Goal: Check status

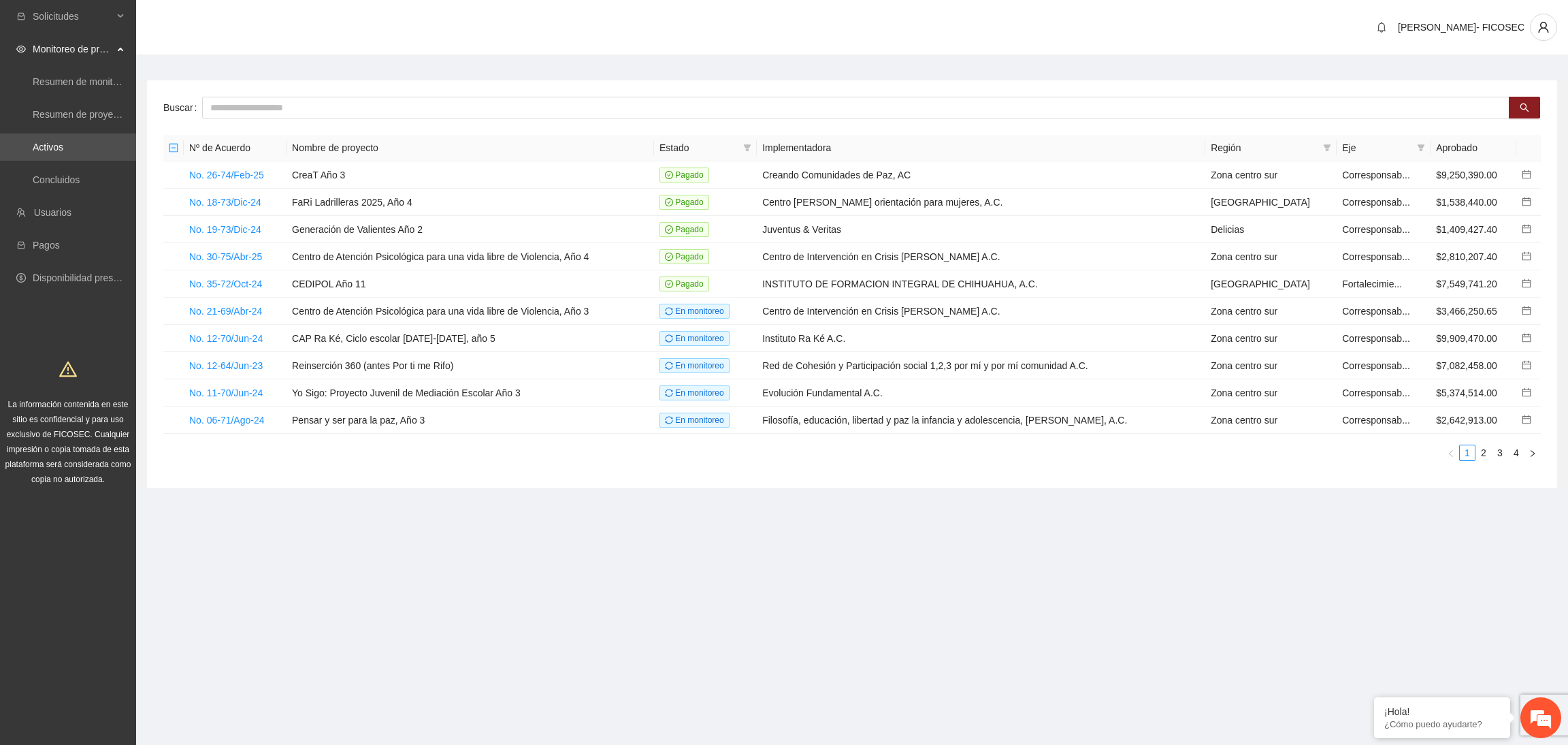
click at [832, 596] on section "Solicitudes Monitoreo de proyectos Resumen de monitoreo Resumen de proyectos ap…" at bounding box center [784, 372] width 1568 height 745
click at [308, 108] on input "text" at bounding box center [855, 107] width 1307 height 22
type input "**********"
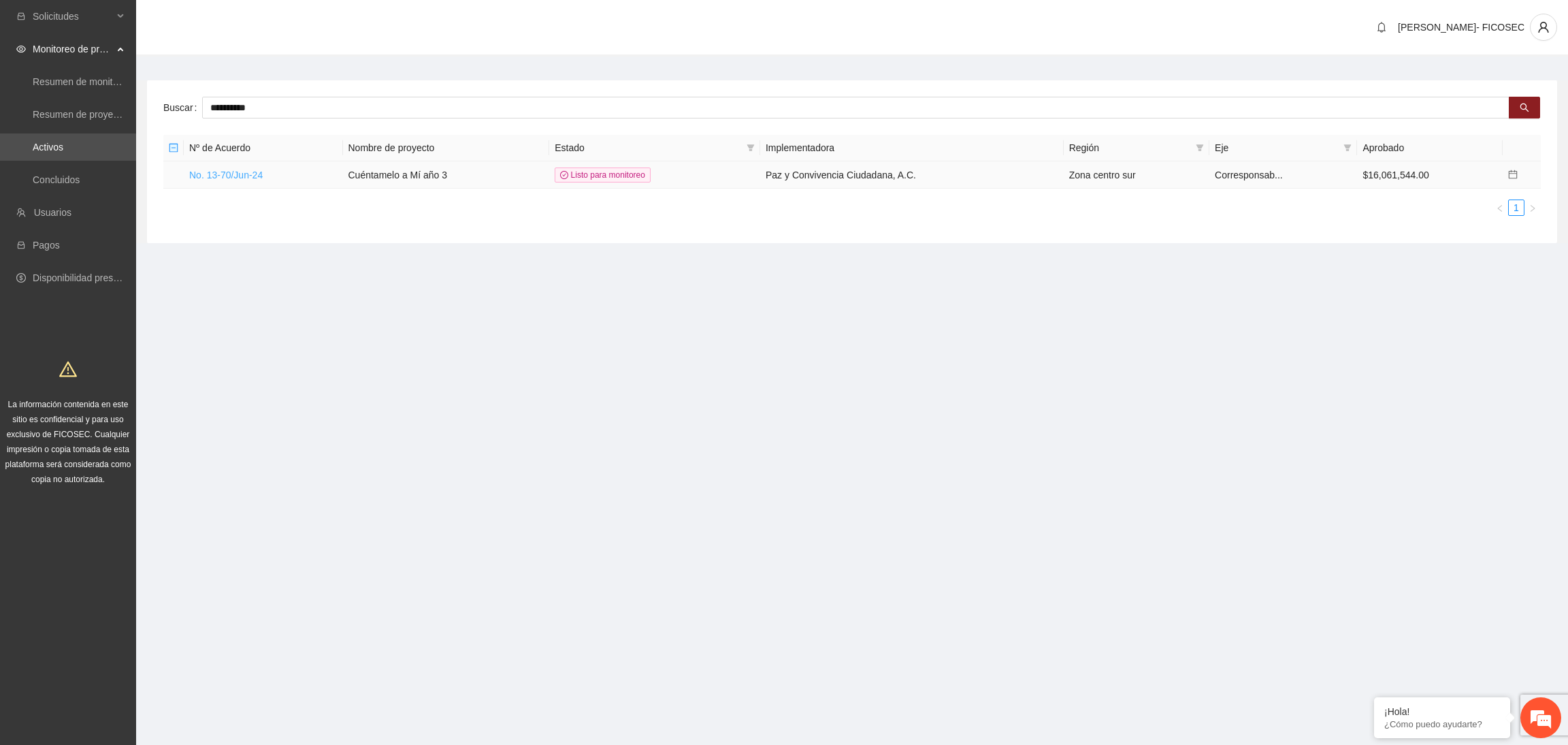
click at [239, 177] on link "No. 13-70/Jun-24" at bounding box center [225, 174] width 74 height 11
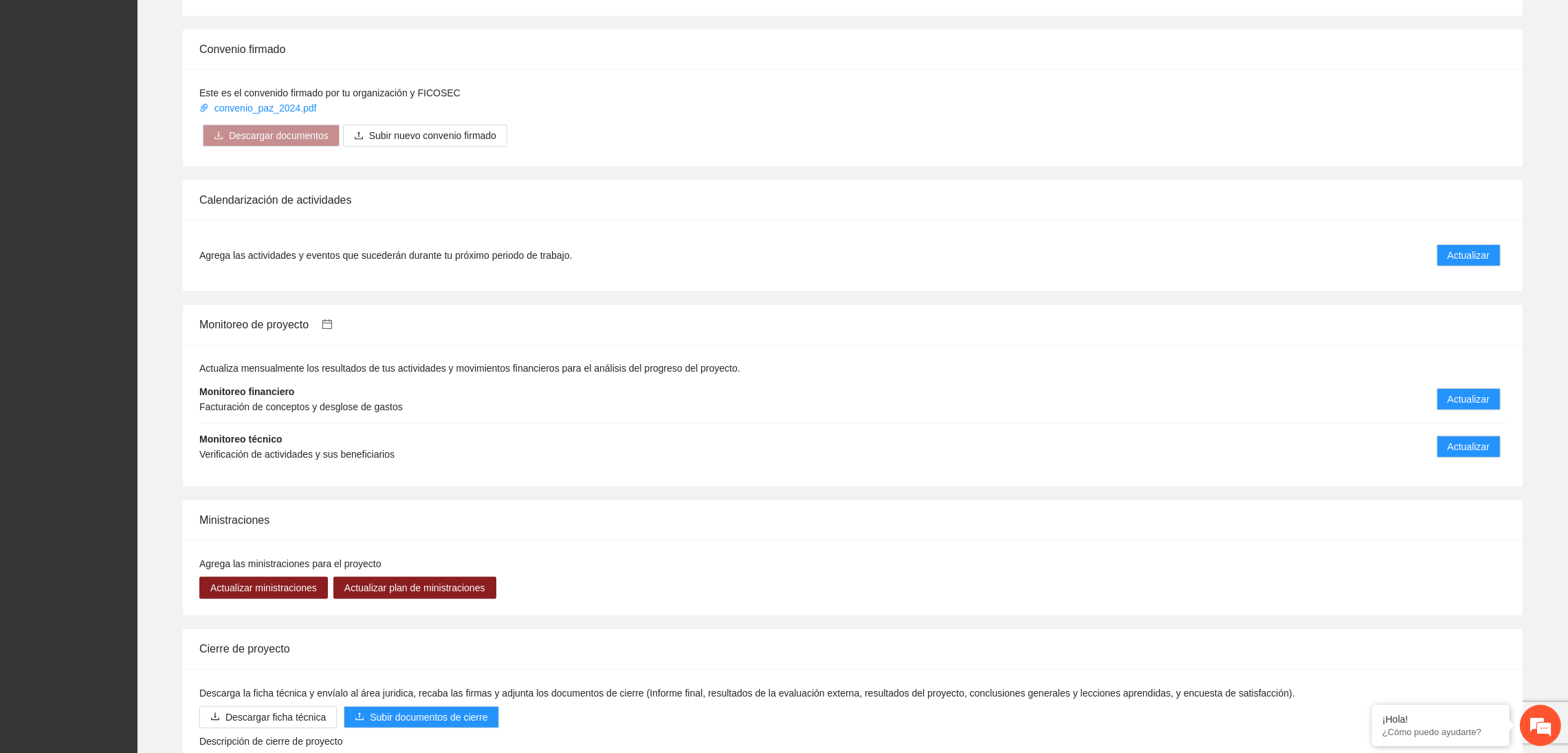
scroll to position [1032, 0]
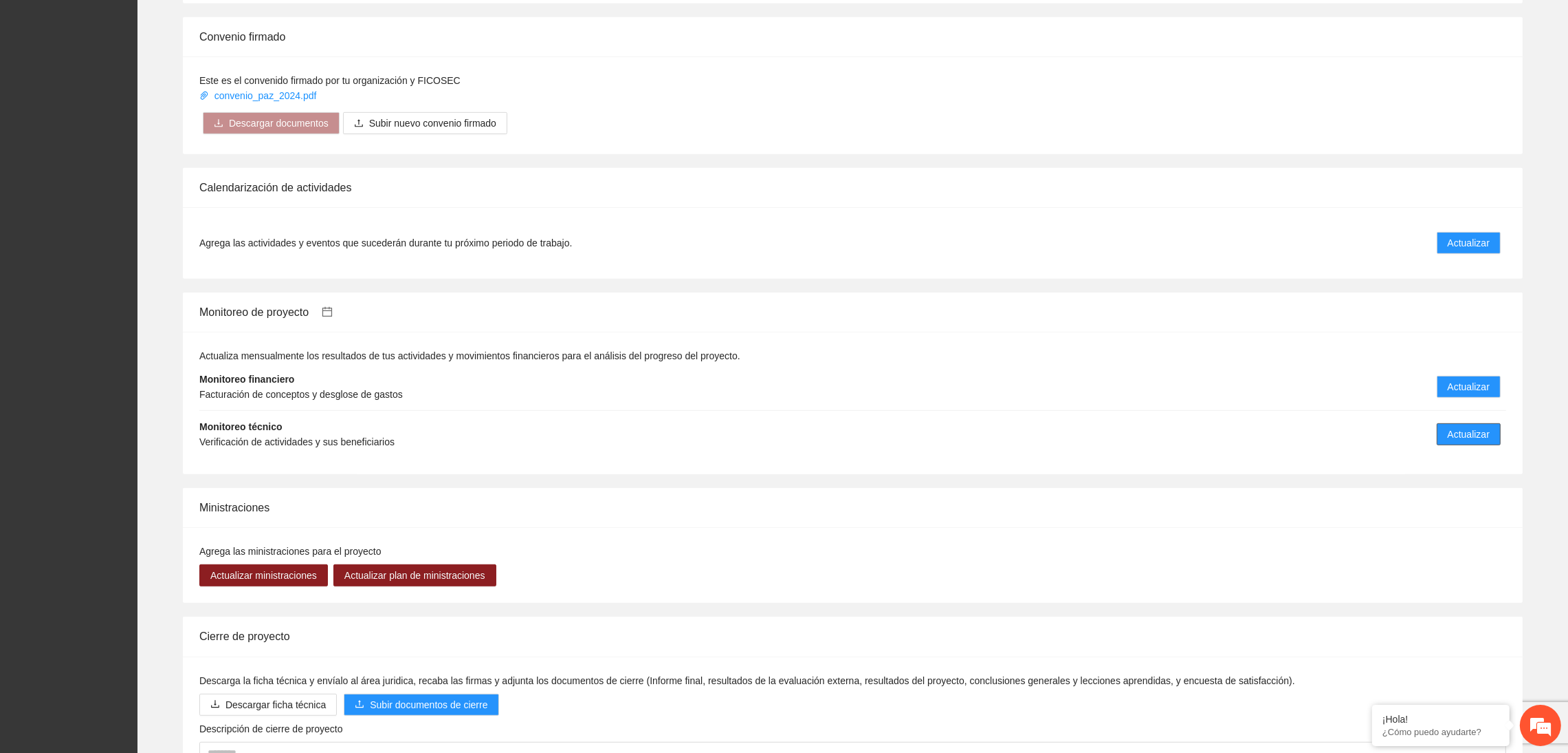
click at [1468, 436] on span "Actualizar" at bounding box center [1469, 434] width 42 height 15
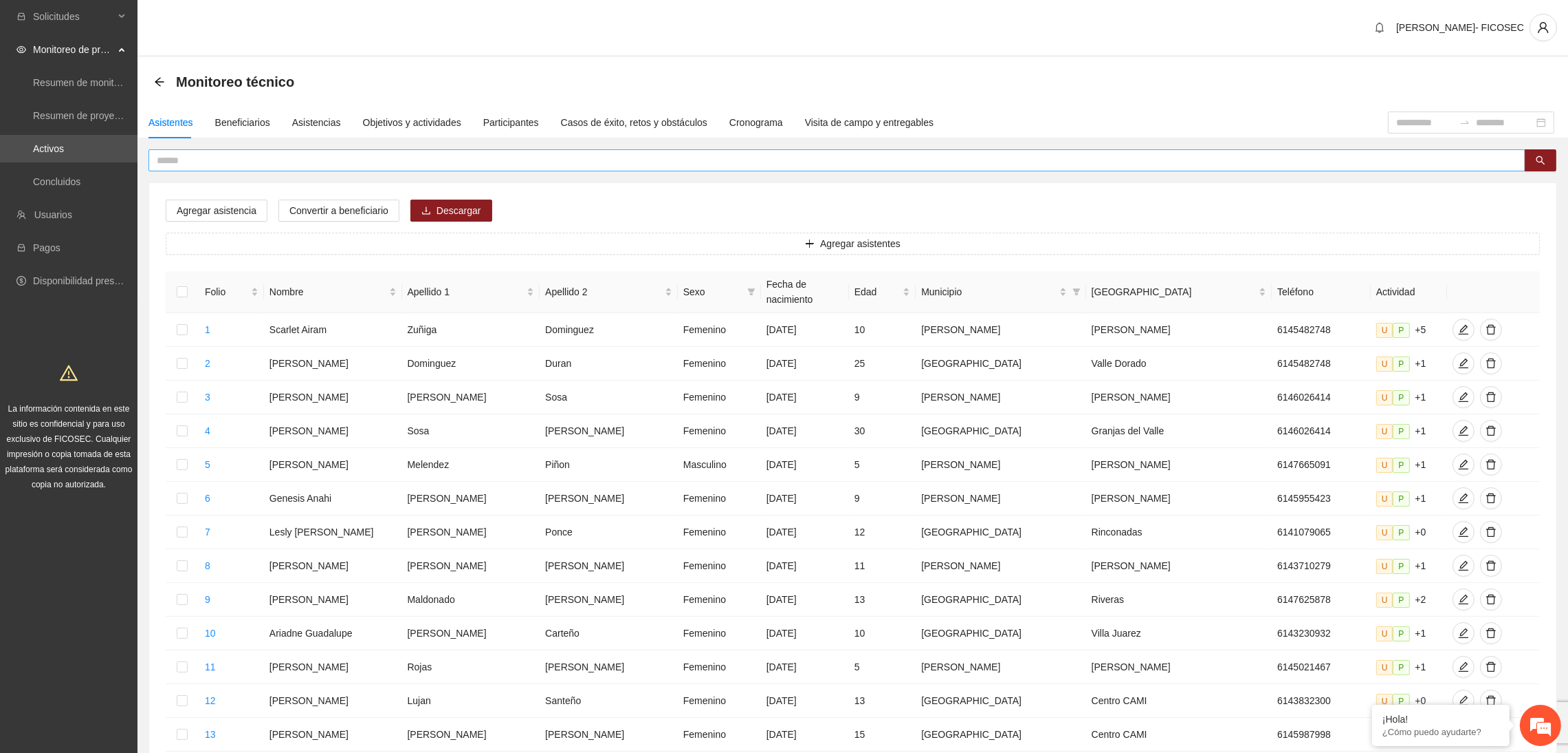
click at [230, 153] on input "text" at bounding box center [831, 160] width 1349 height 15
click at [452, 206] on span "Descargar" at bounding box center [458, 210] width 45 height 15
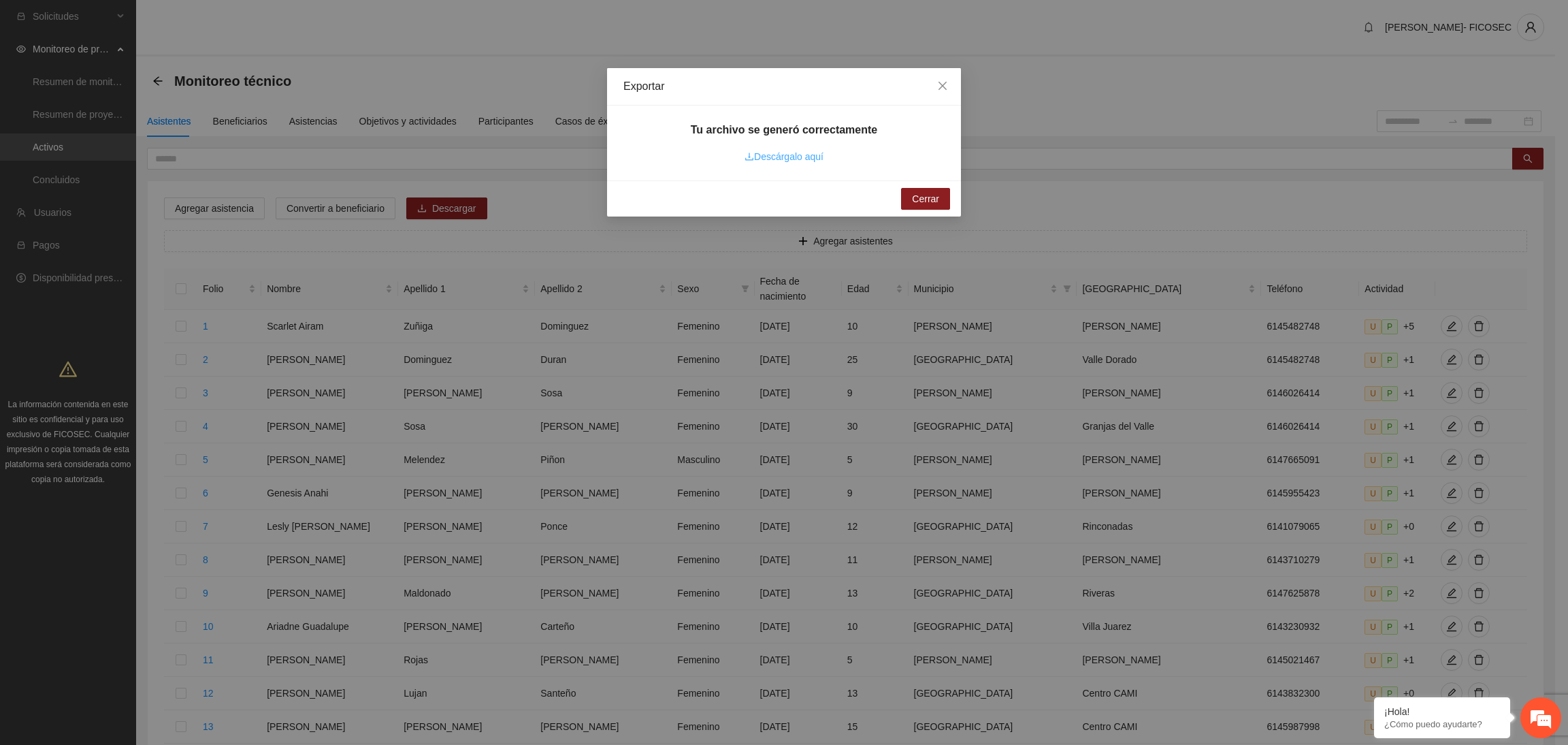
click at [767, 159] on link "Descárgalo aquí" at bounding box center [784, 156] width 79 height 11
click at [806, 155] on link "Descárgalo aquí" at bounding box center [784, 156] width 79 height 11
drag, startPoint x: 940, startPoint y: 83, endPoint x: 929, endPoint y: 86, distance: 11.4
click at [939, 83] on icon "close" at bounding box center [942, 86] width 11 height 11
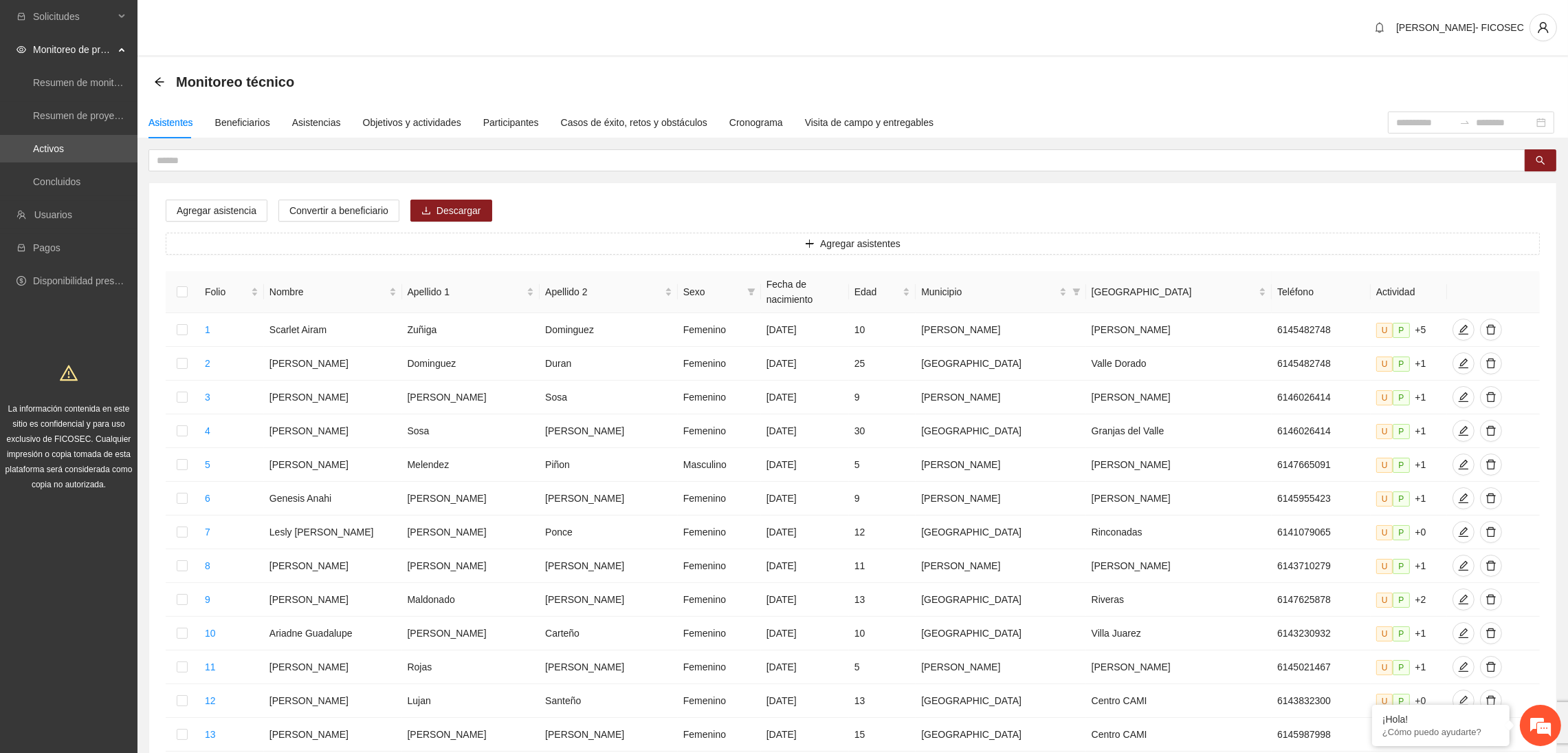
click at [672, 35] on div "[PERSON_NAME]- FICOSEC" at bounding box center [852, 28] width 1431 height 57
click at [509, 71] on div "Monitoreo técnico" at bounding box center [853, 82] width 1398 height 28
click at [741, 80] on div "Monitoreo técnico" at bounding box center [853, 82] width 1398 height 28
click at [416, 123] on div "Objetivos y actividades" at bounding box center [412, 121] width 98 height 15
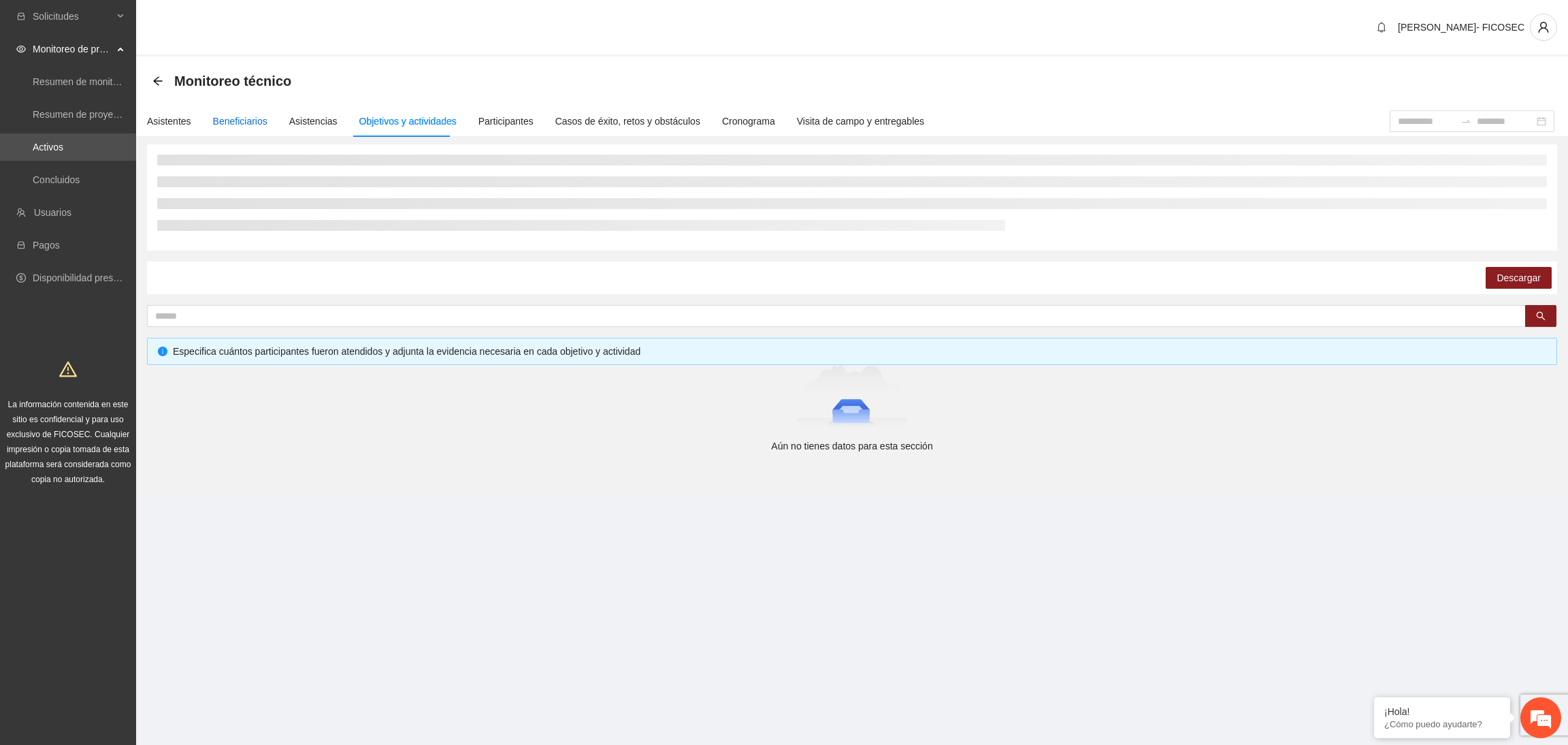
click at [220, 119] on div "Beneficiarios" at bounding box center [239, 120] width 54 height 15
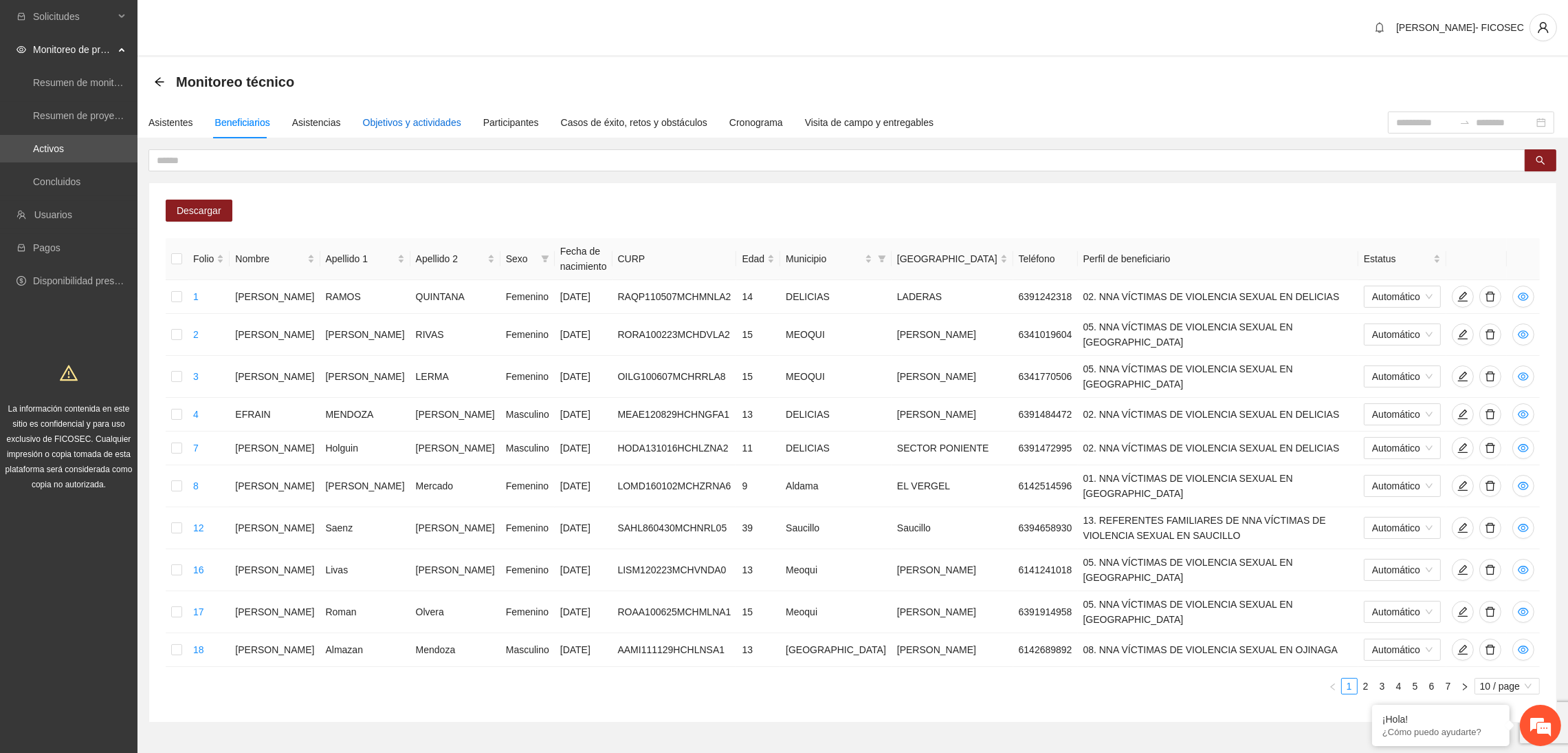
click at [393, 120] on div "Objetivos y actividades" at bounding box center [412, 121] width 98 height 15
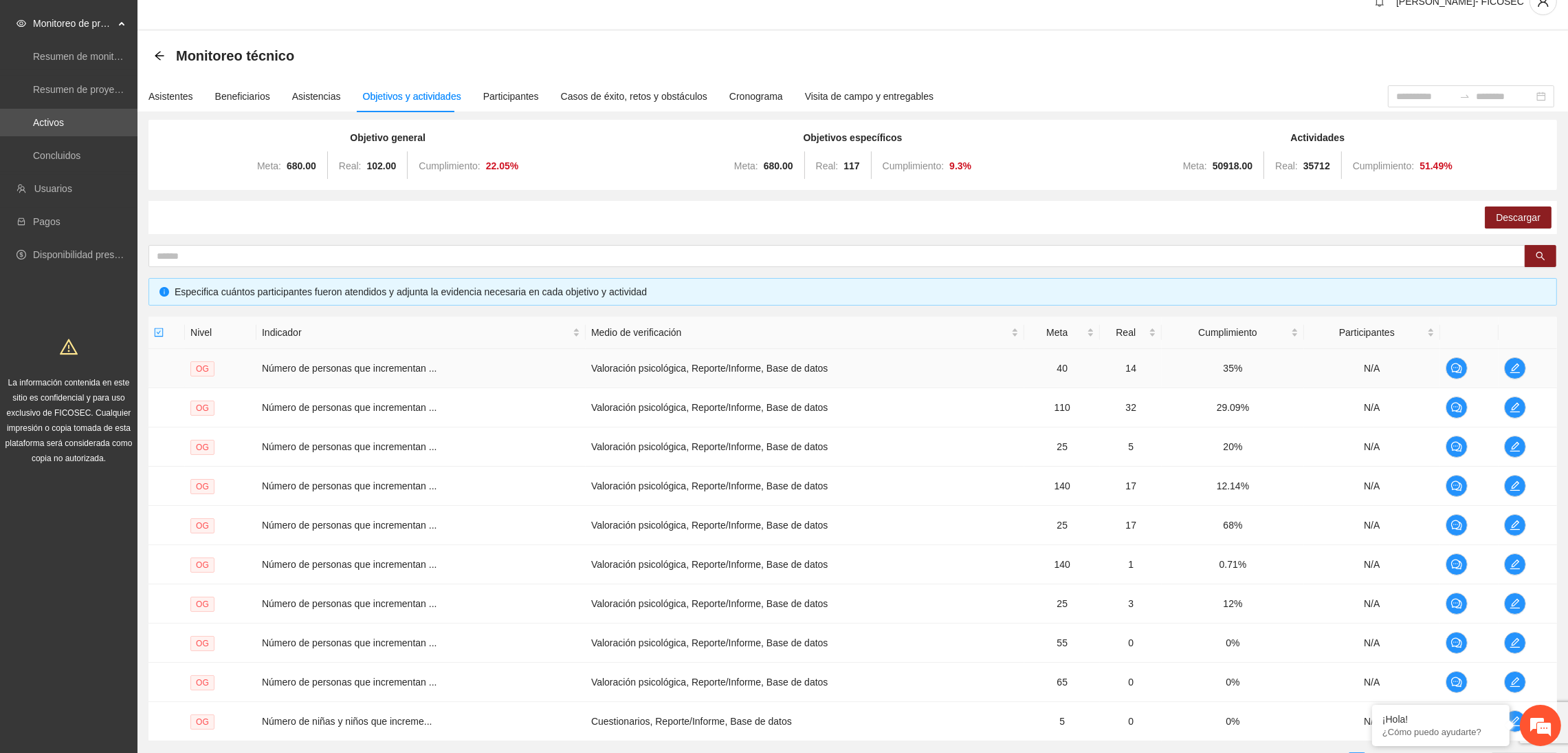
scroll to position [103, 0]
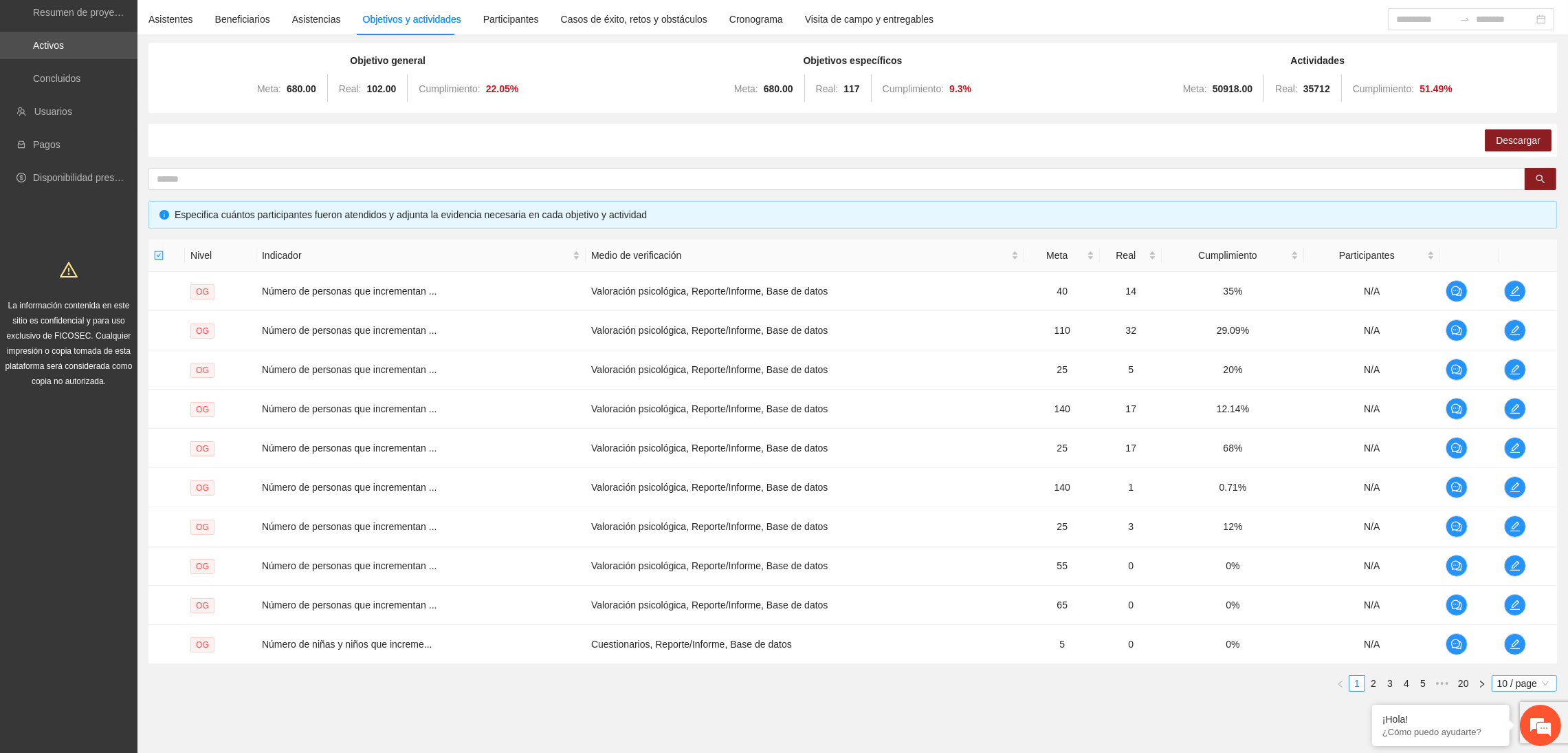
click at [1521, 688] on span "10 / page" at bounding box center [1524, 682] width 55 height 15
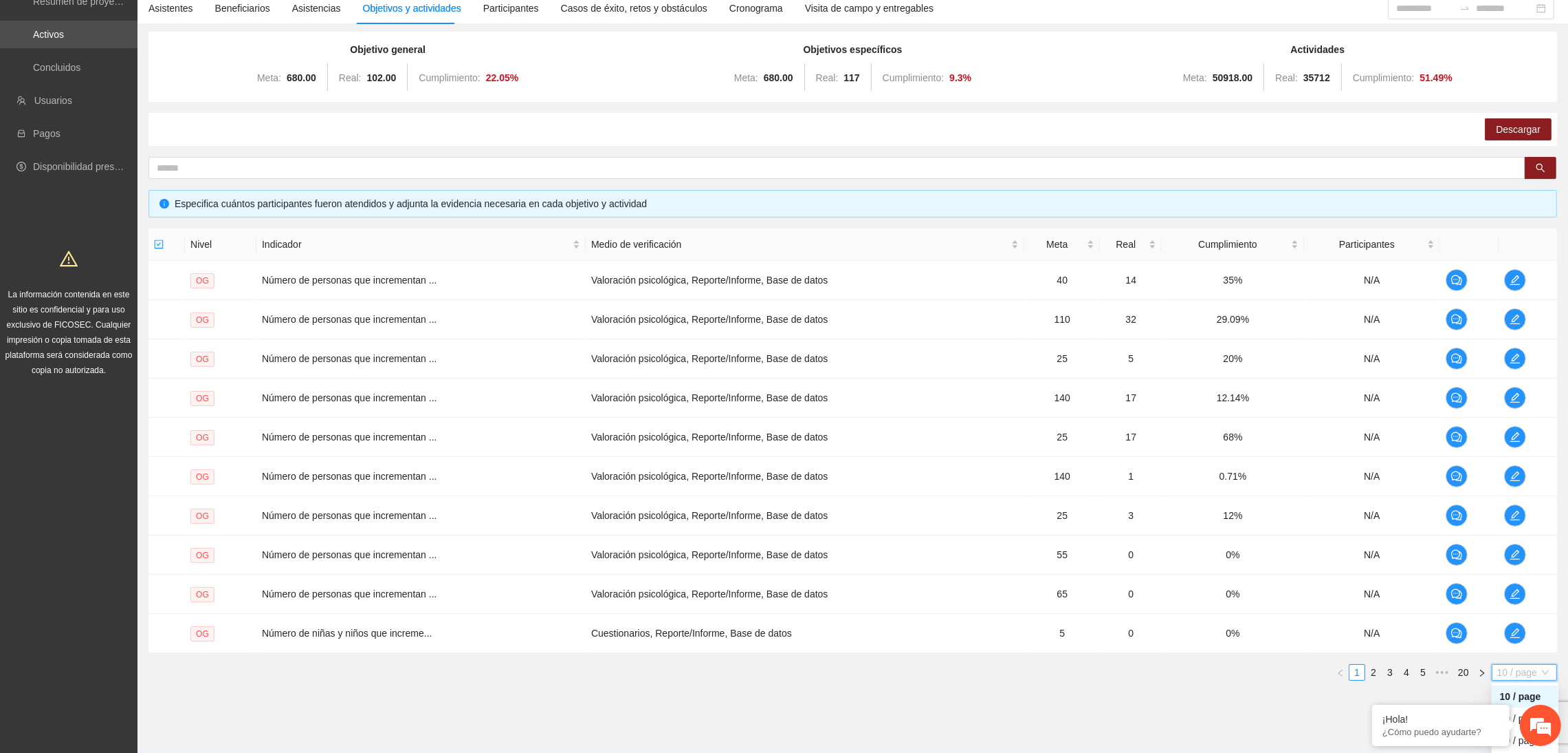
scroll to position [147, 0]
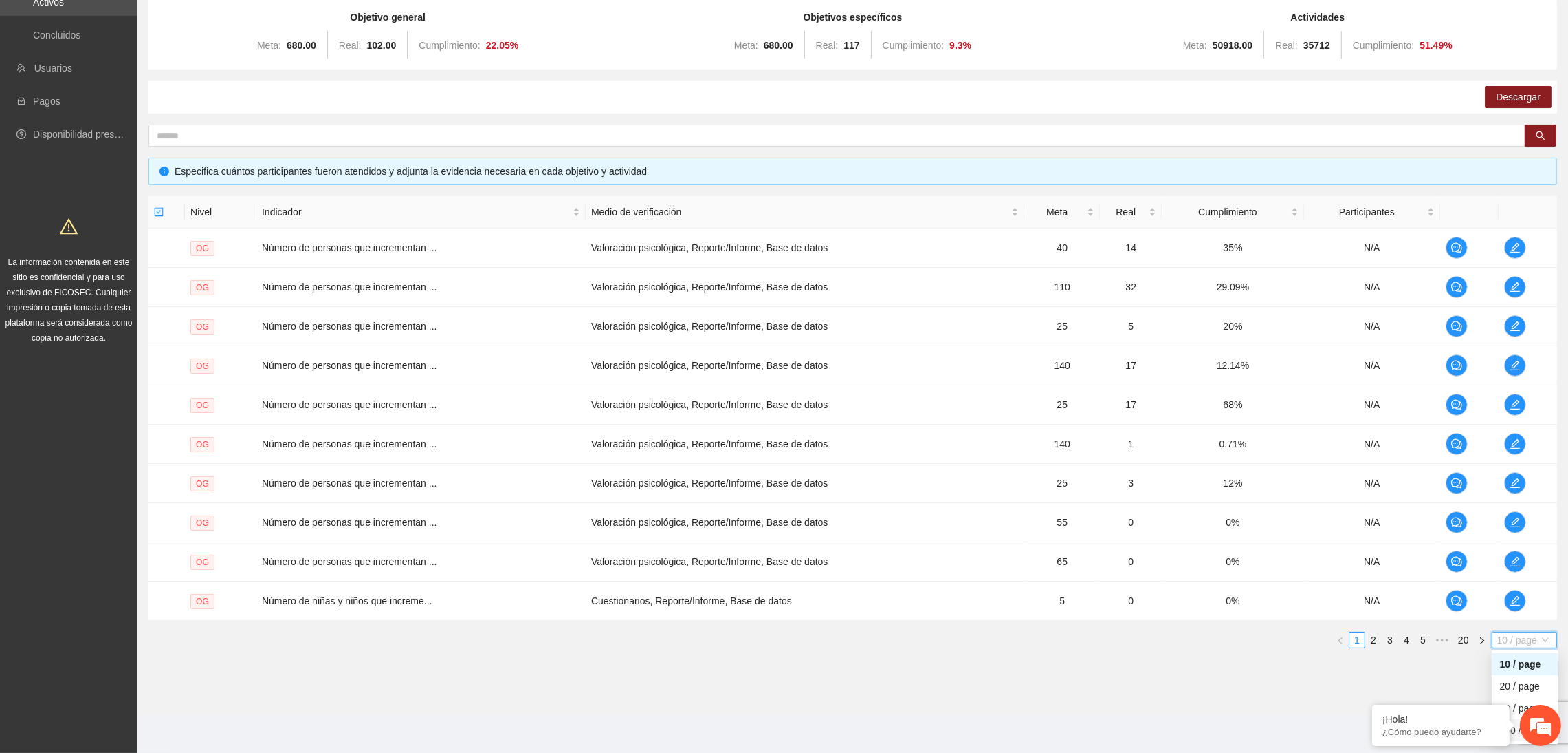
click at [1517, 740] on div "100 / page" at bounding box center [1525, 730] width 67 height 22
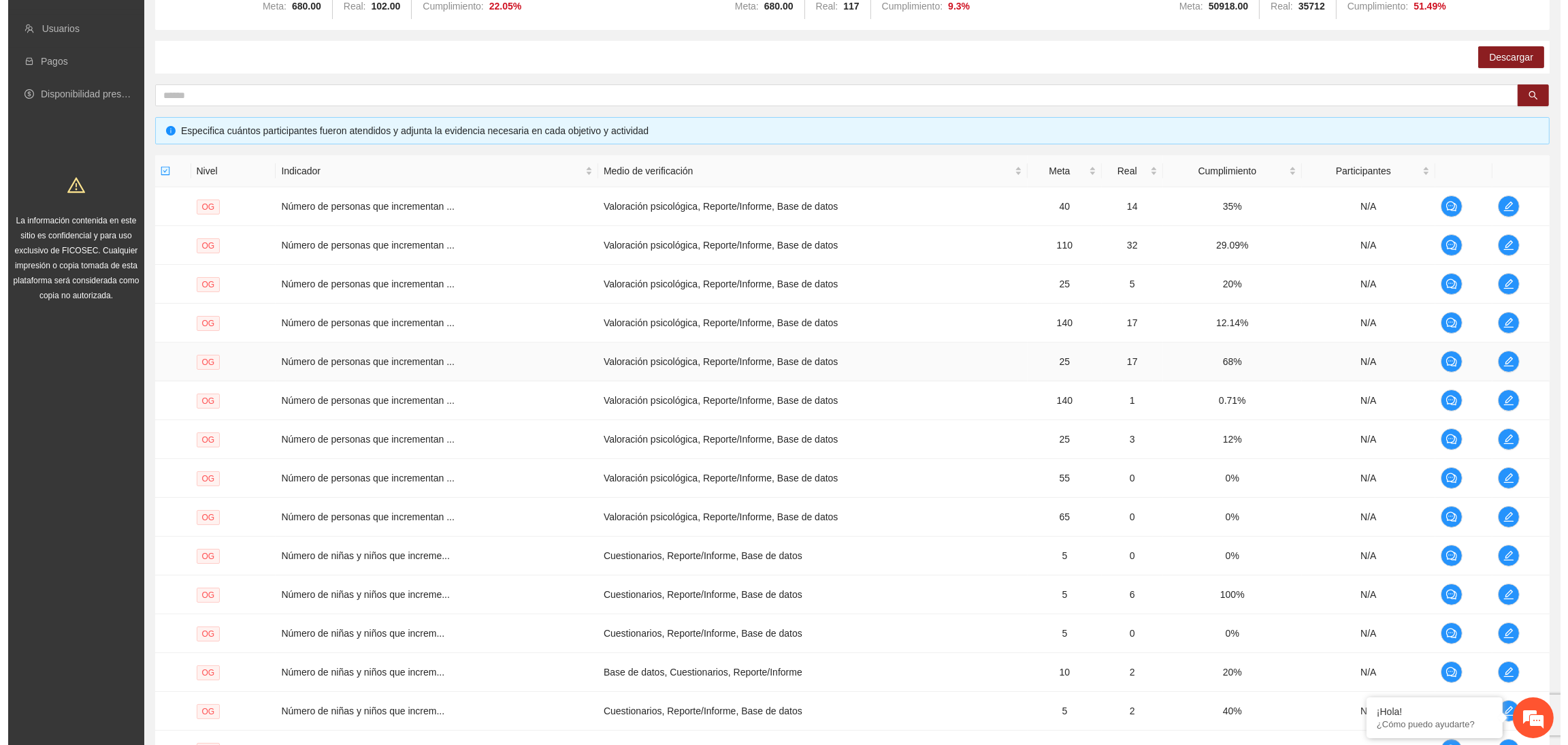
scroll to position [248, 0]
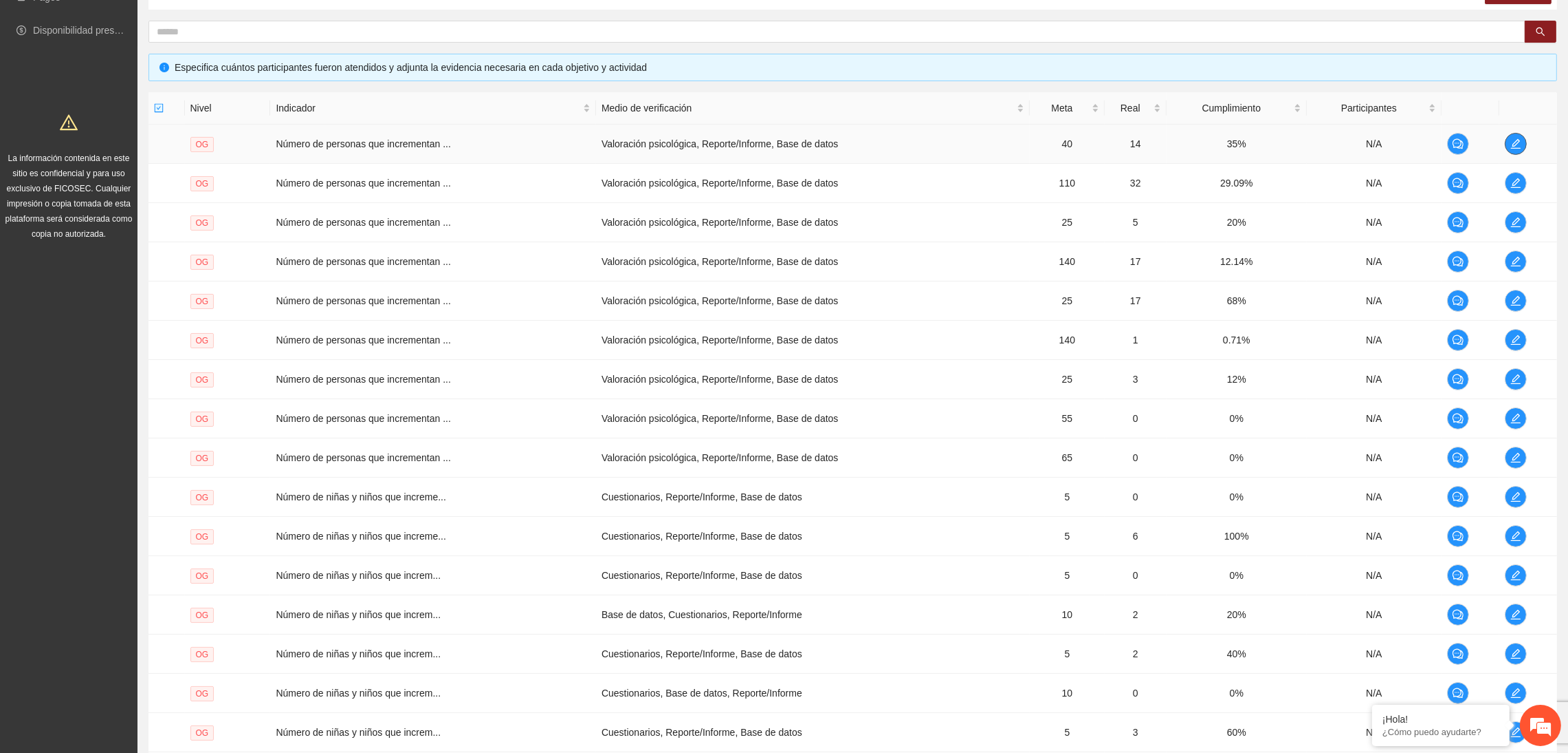
click at [1508, 144] on span "edit" at bounding box center [1515, 143] width 21 height 11
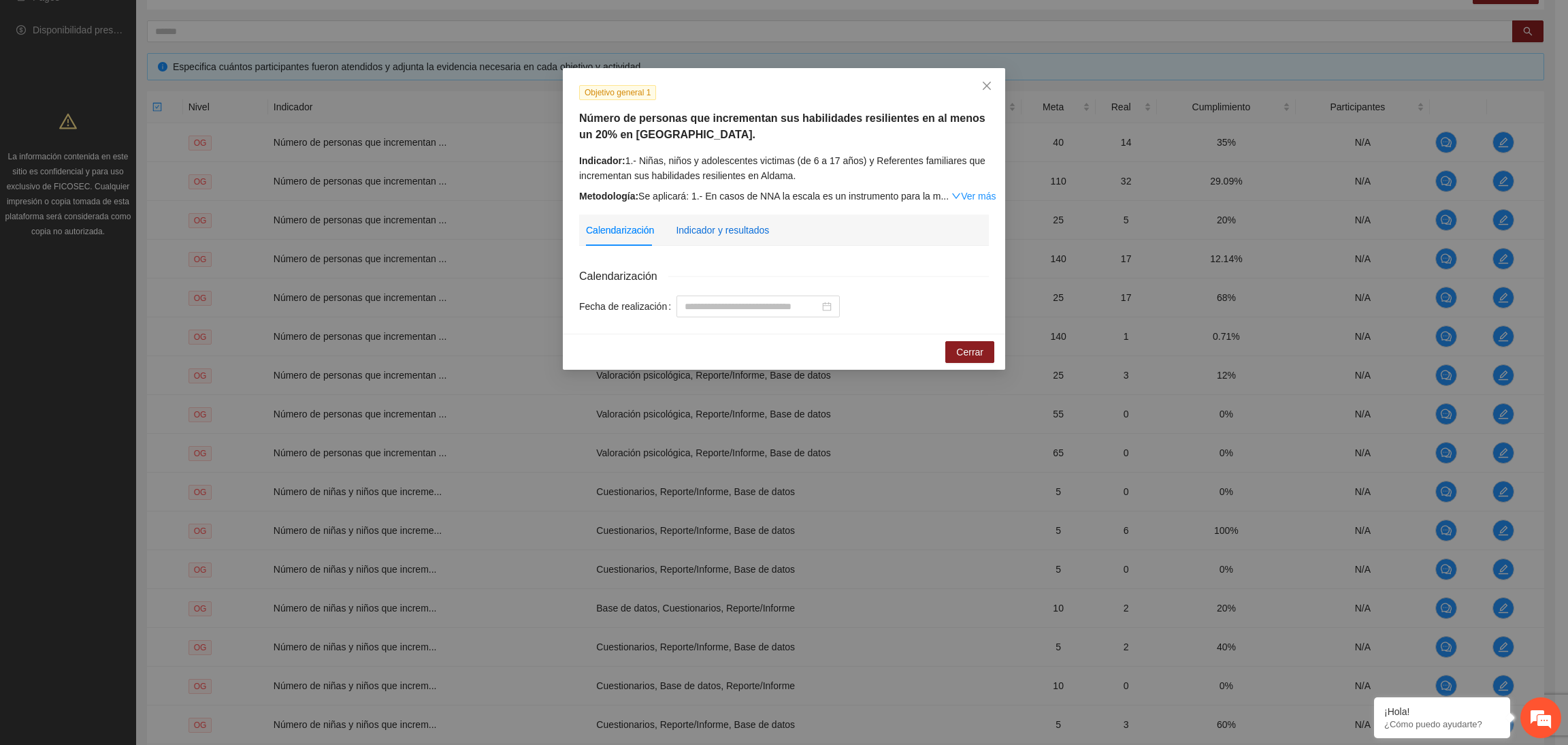
click at [681, 228] on div "Indicador y resultados" at bounding box center [722, 229] width 94 height 15
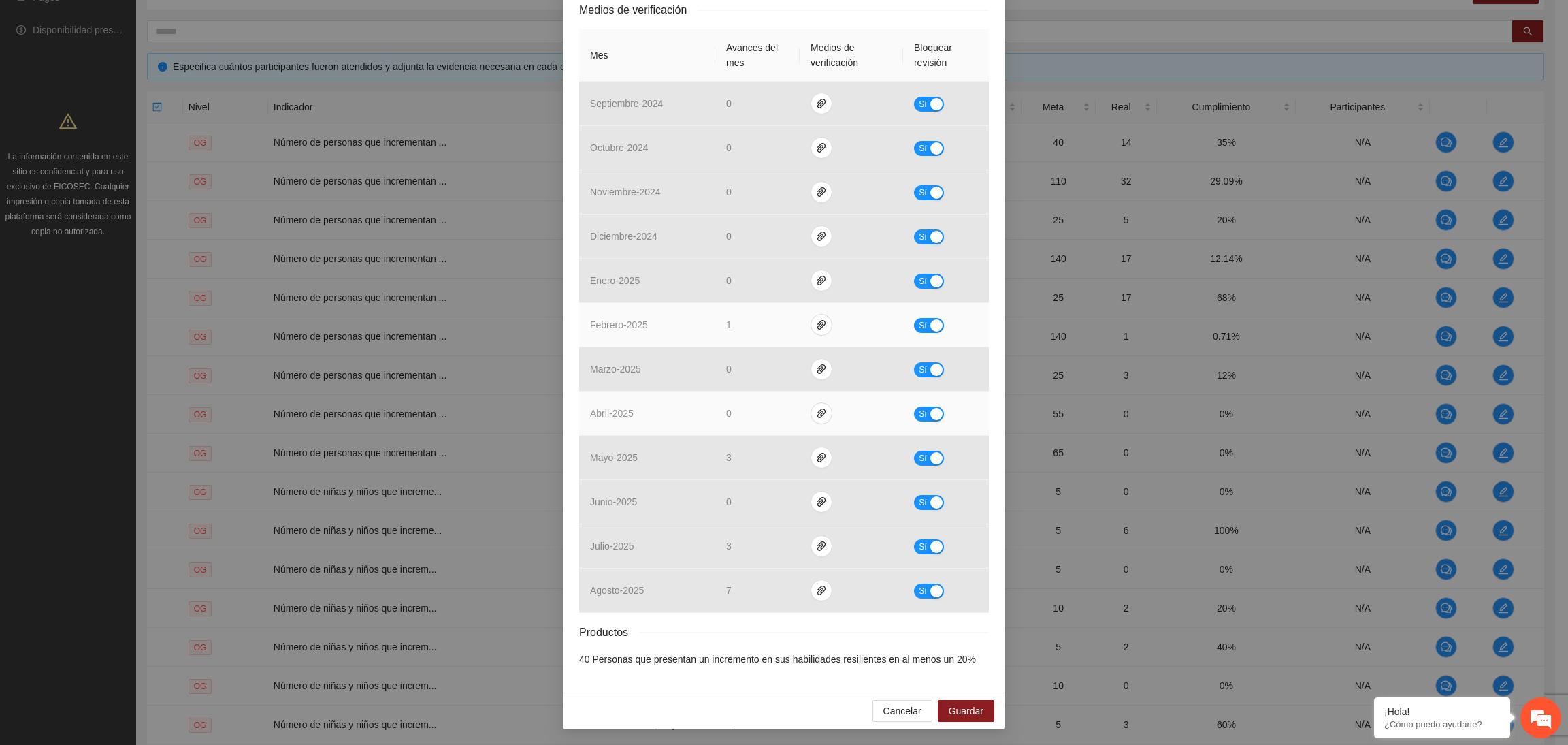
scroll to position [321, 0]
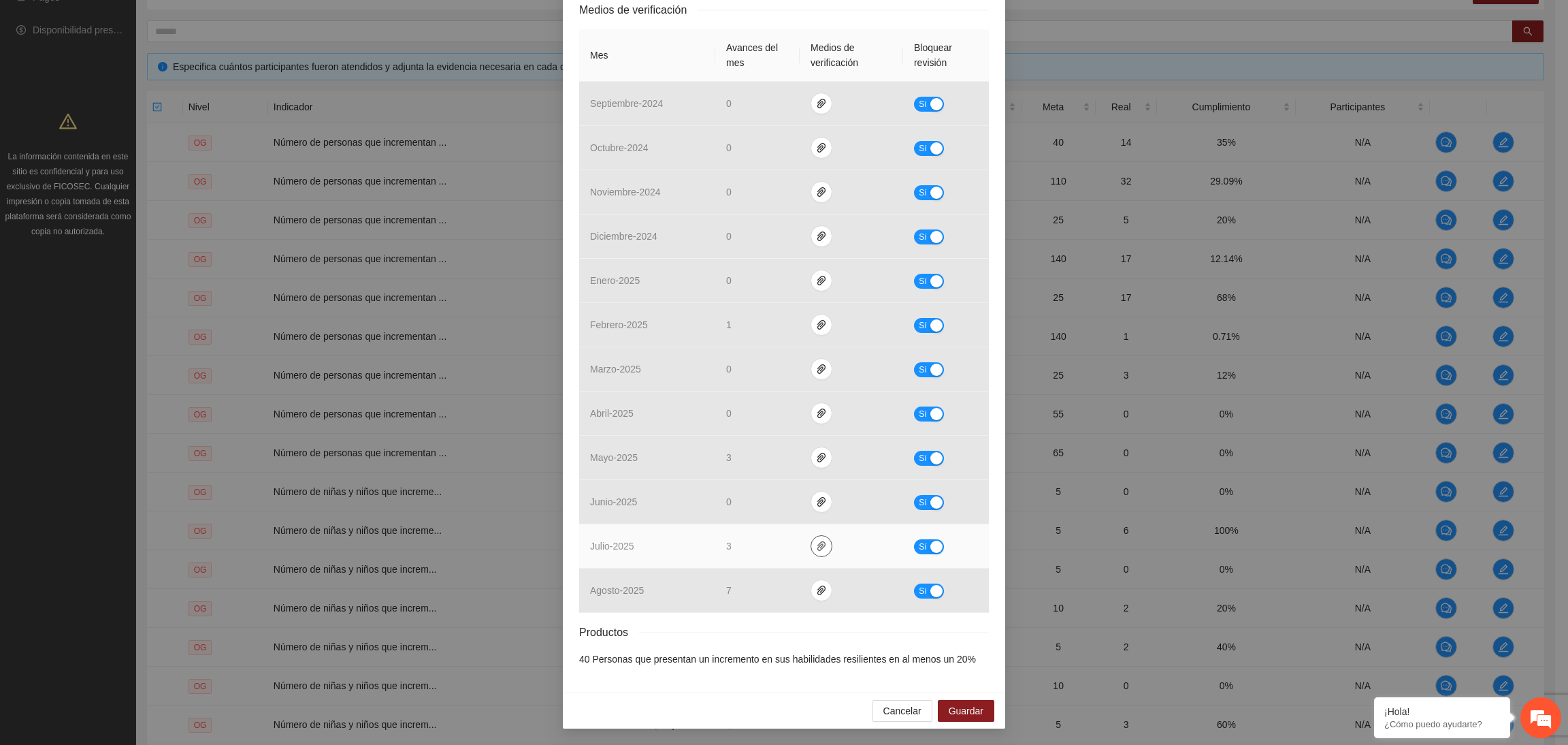
click at [816, 548] on icon "paper-clip" at bounding box center [821, 545] width 11 height 11
click at [758, 502] on link "OG1_4POST.zip" at bounding box center [816, 506] width 195 height 15
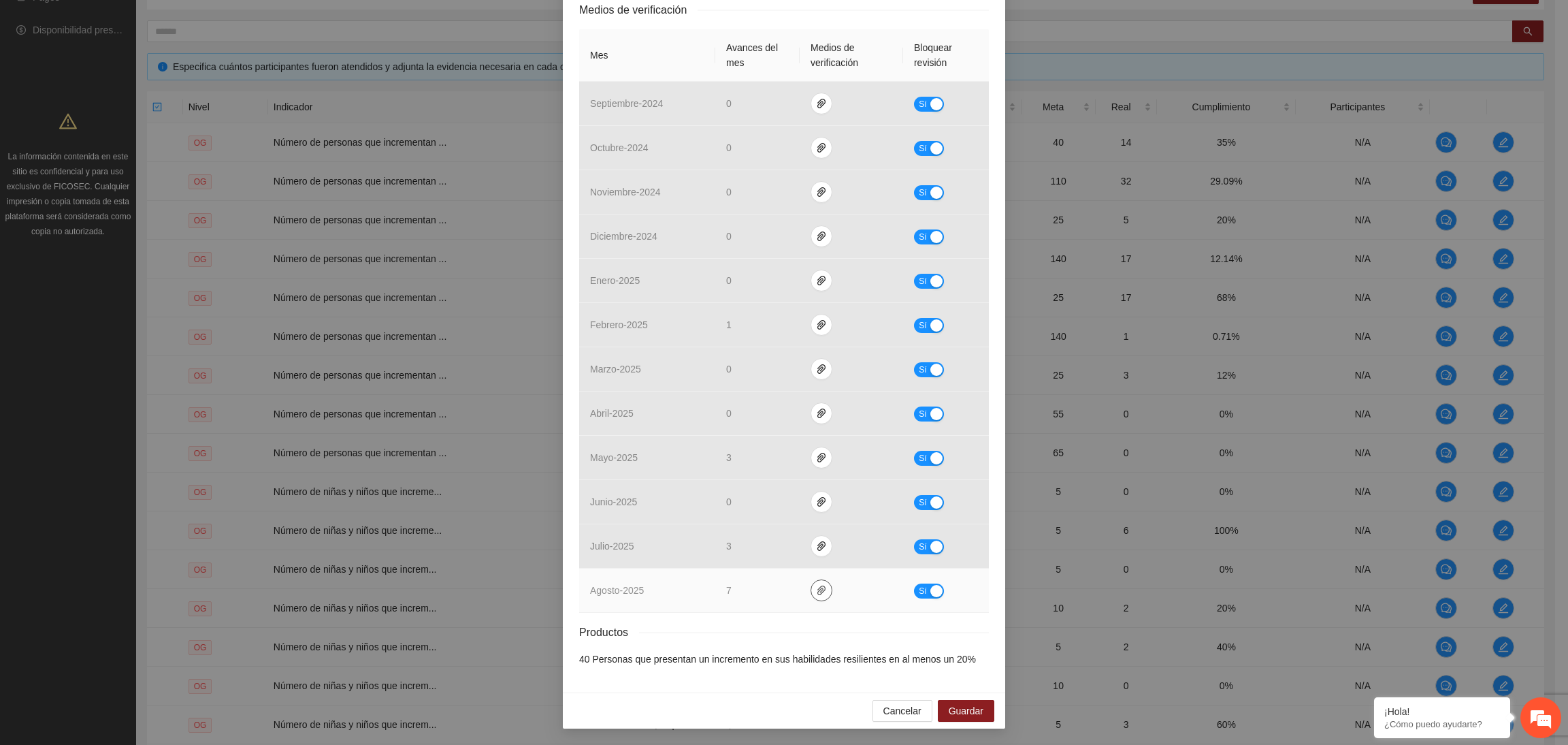
click at [816, 594] on icon "paper-clip" at bounding box center [821, 590] width 11 height 11
click at [736, 552] on link "OG1.zip" at bounding box center [816, 551] width 195 height 15
drag, startPoint x: 775, startPoint y: 635, endPoint x: 786, endPoint y: 590, distance: 46.3
click at [773, 630] on div "Productos" at bounding box center [784, 631] width 409 height 17
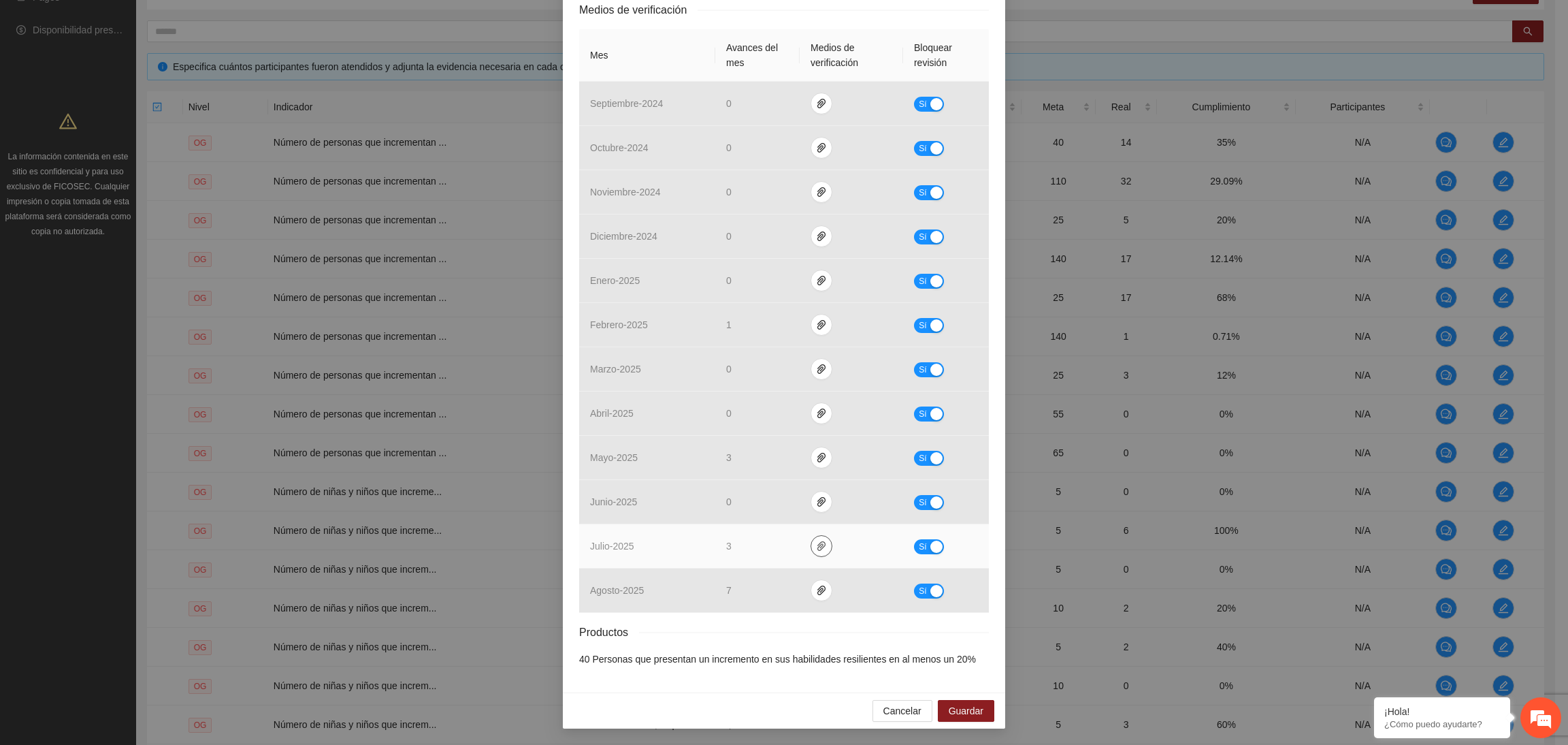
click at [818, 544] on span "paper-clip" at bounding box center [821, 545] width 21 height 11
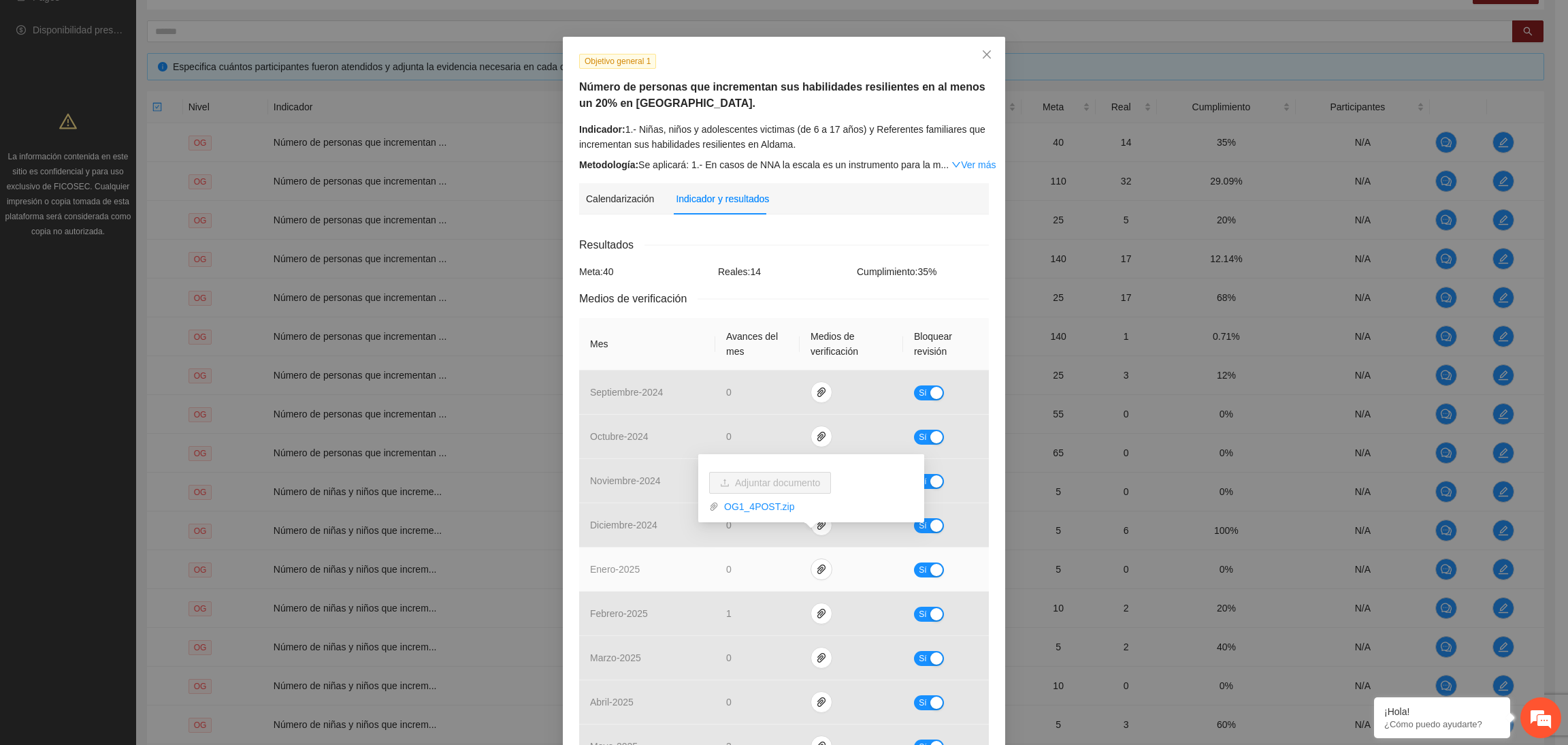
scroll to position [15, 0]
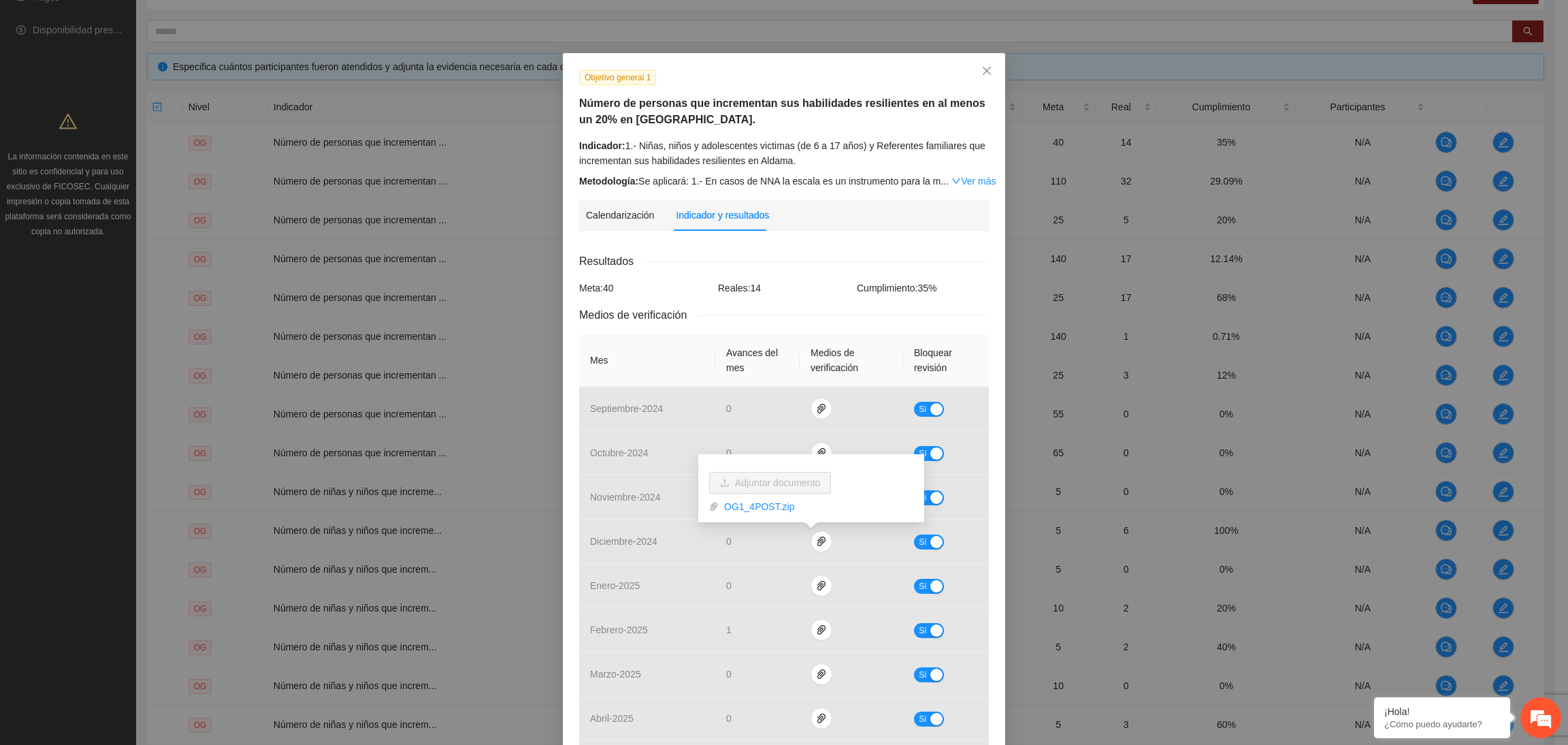
drag, startPoint x: 820, startPoint y: 266, endPoint x: 808, endPoint y: 275, distance: 15.0
click at [816, 267] on div "Resultados" at bounding box center [784, 261] width 409 height 17
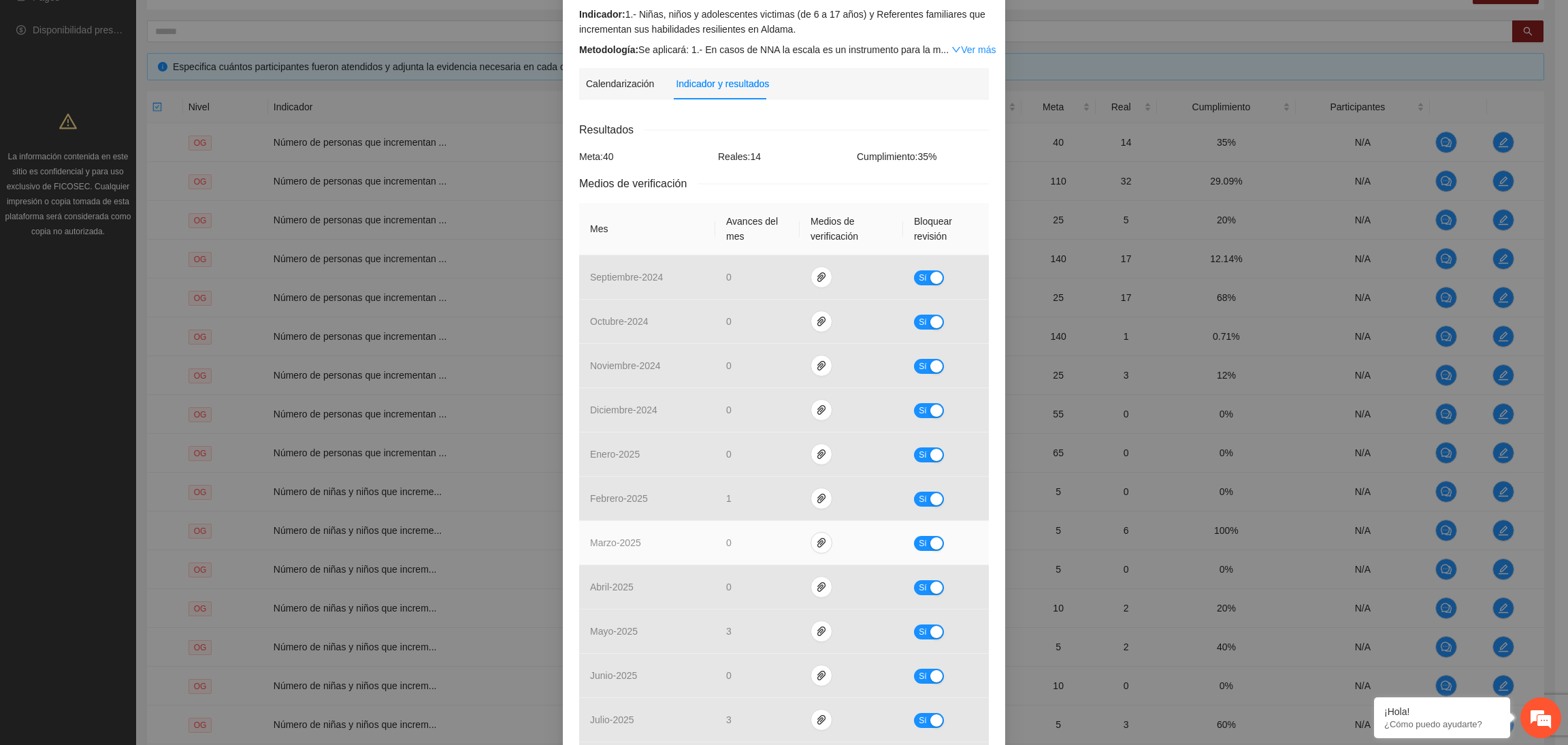
scroll to position [321, 0]
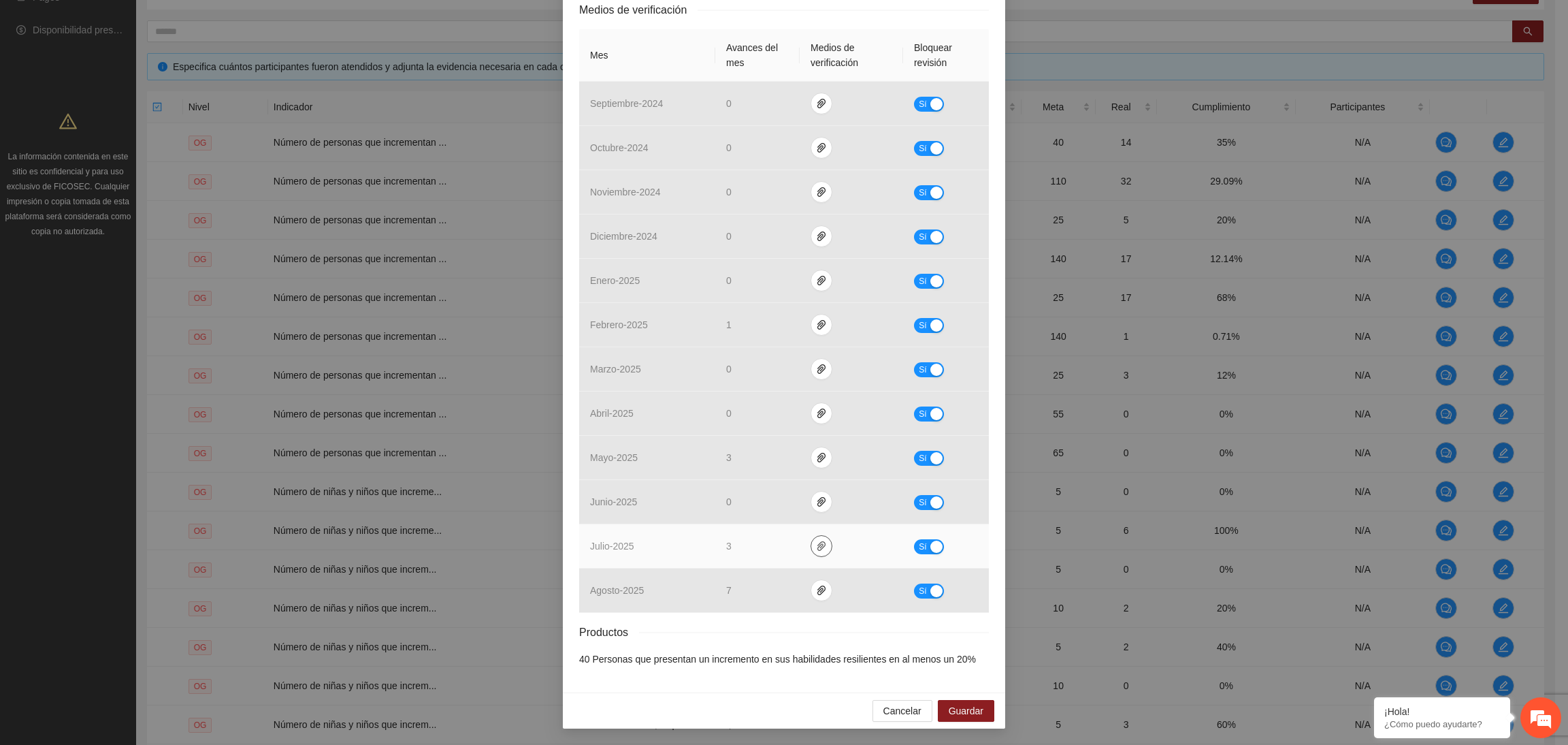
click at [816, 544] on icon "paper-clip" at bounding box center [821, 545] width 11 height 11
click at [769, 507] on link "OG1_4POST.zip" at bounding box center [816, 506] width 195 height 15
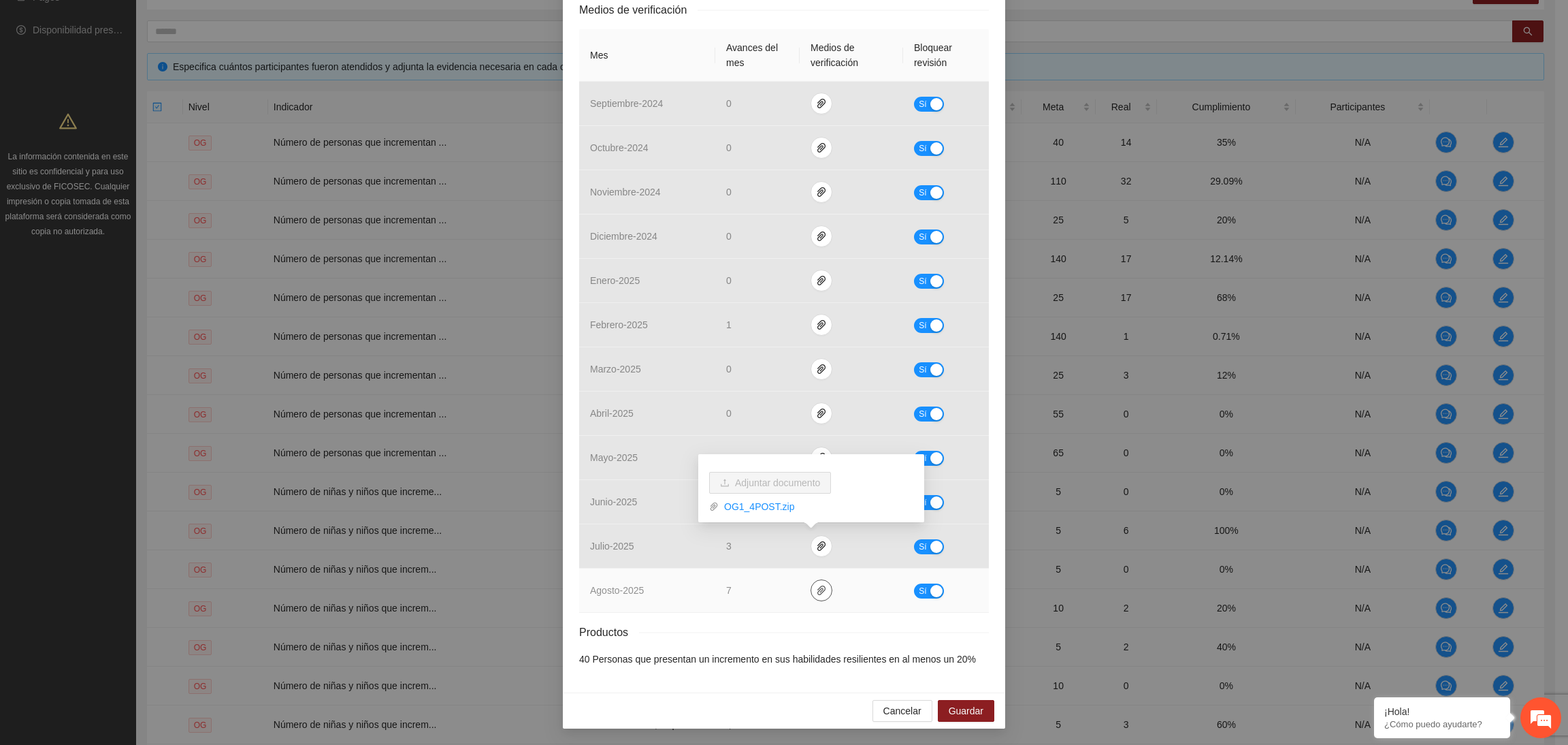
click at [813, 582] on button "button" at bounding box center [822, 590] width 22 height 22
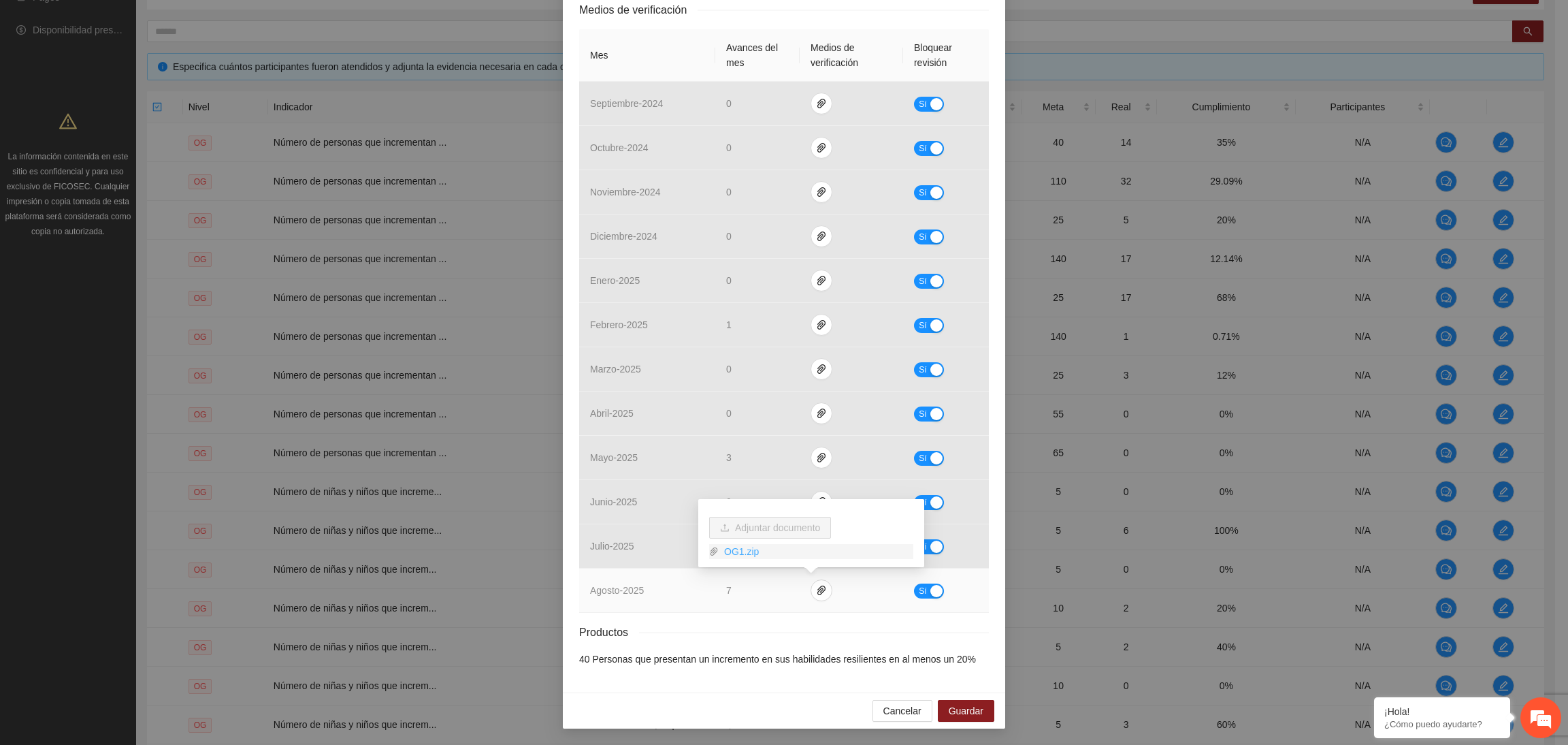
click at [740, 548] on link "OG1.zip" at bounding box center [816, 551] width 195 height 15
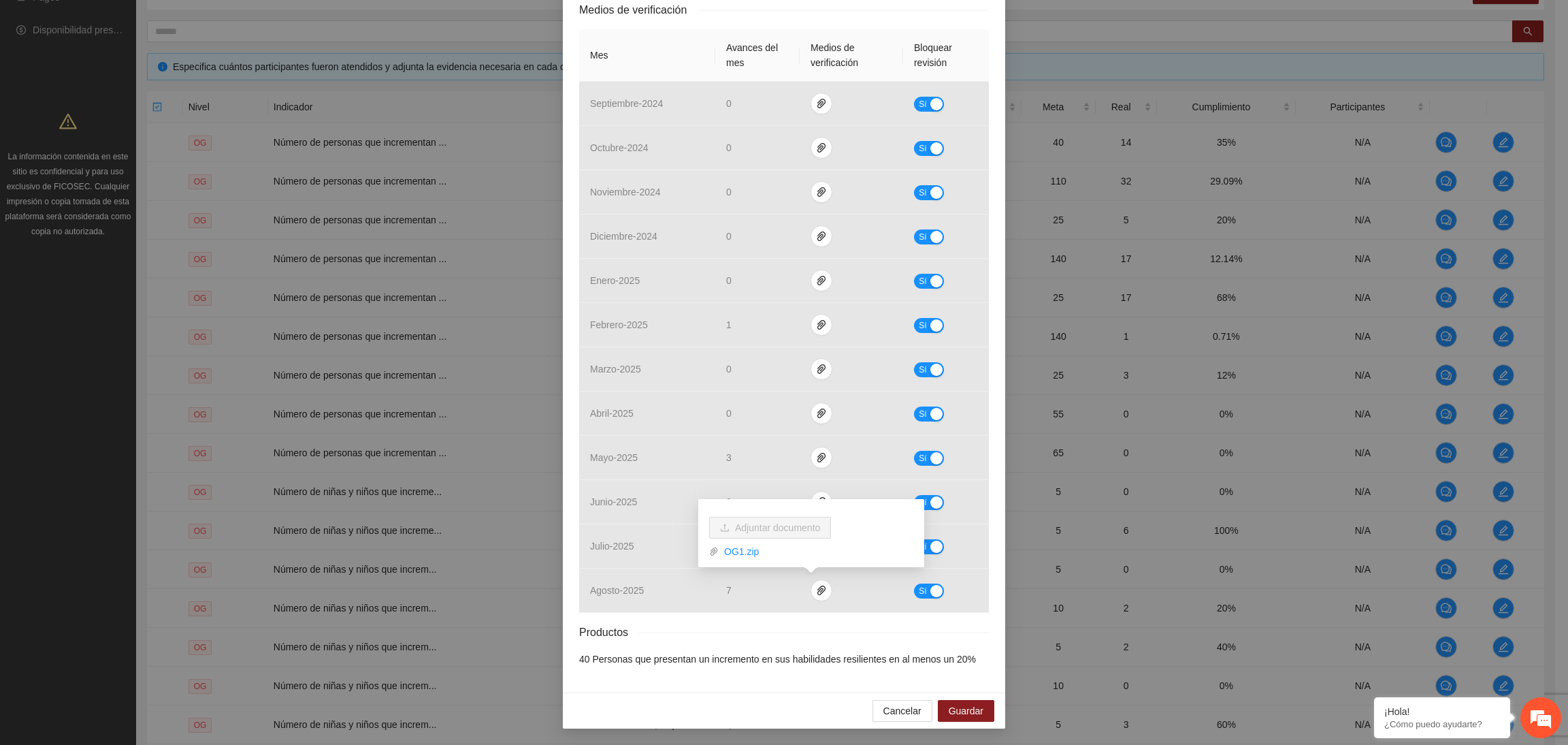
click at [786, 630] on div "Productos" at bounding box center [784, 631] width 409 height 17
click at [806, 634] on div "Productos" at bounding box center [784, 631] width 409 height 17
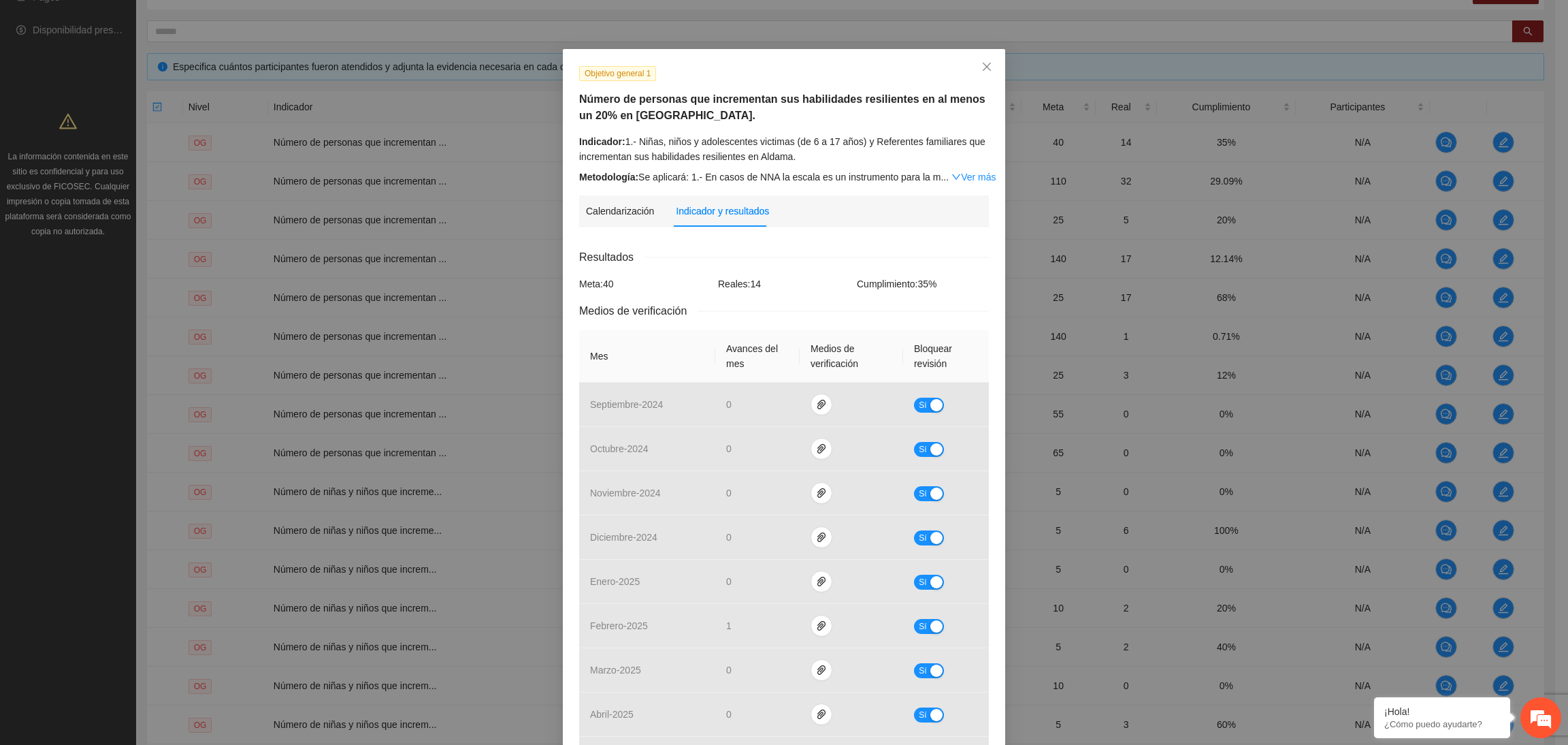
scroll to position [15, 0]
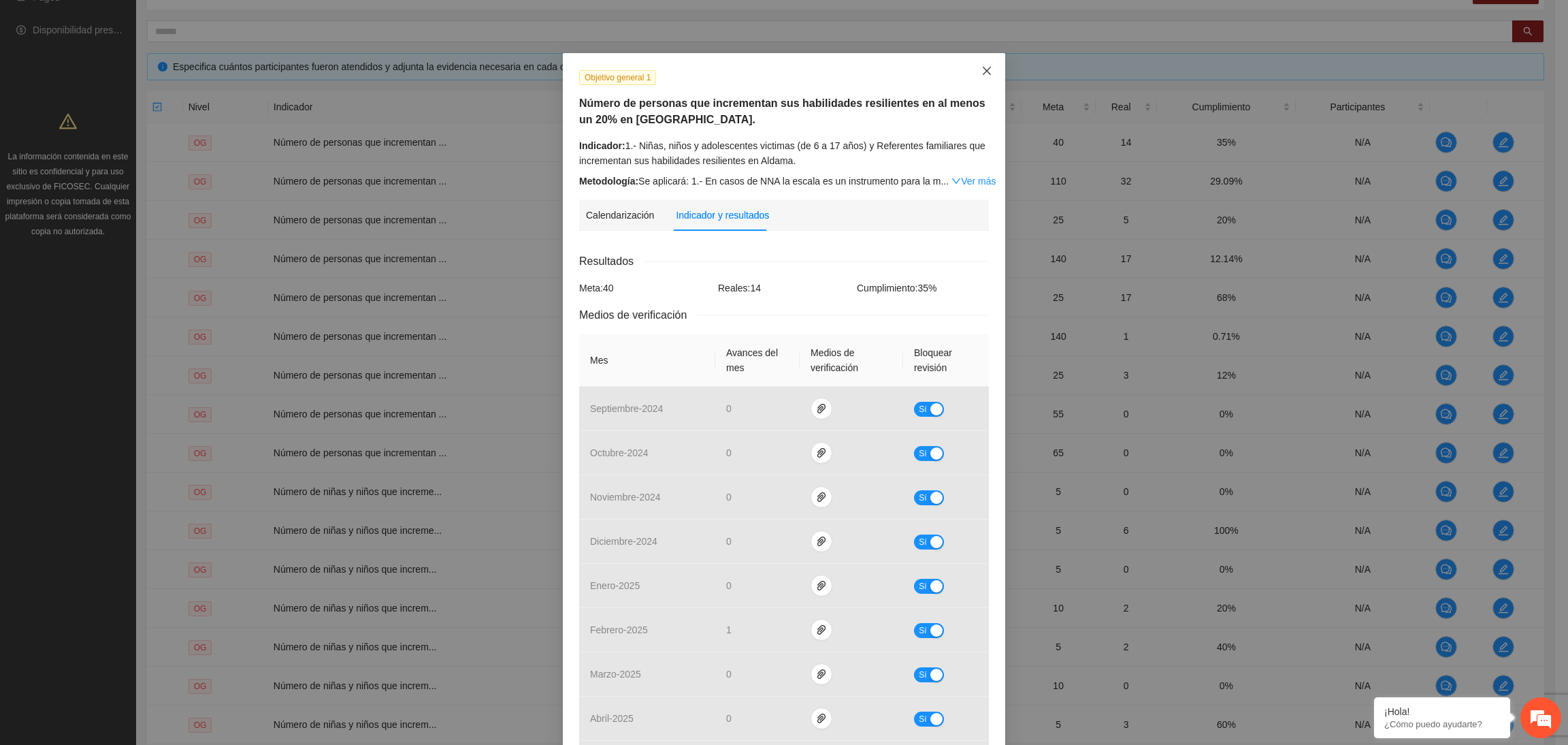
drag, startPoint x: 981, startPoint y: 63, endPoint x: 985, endPoint y: 72, distance: 9.8
click at [979, 65] on span "Close" at bounding box center [986, 71] width 36 height 36
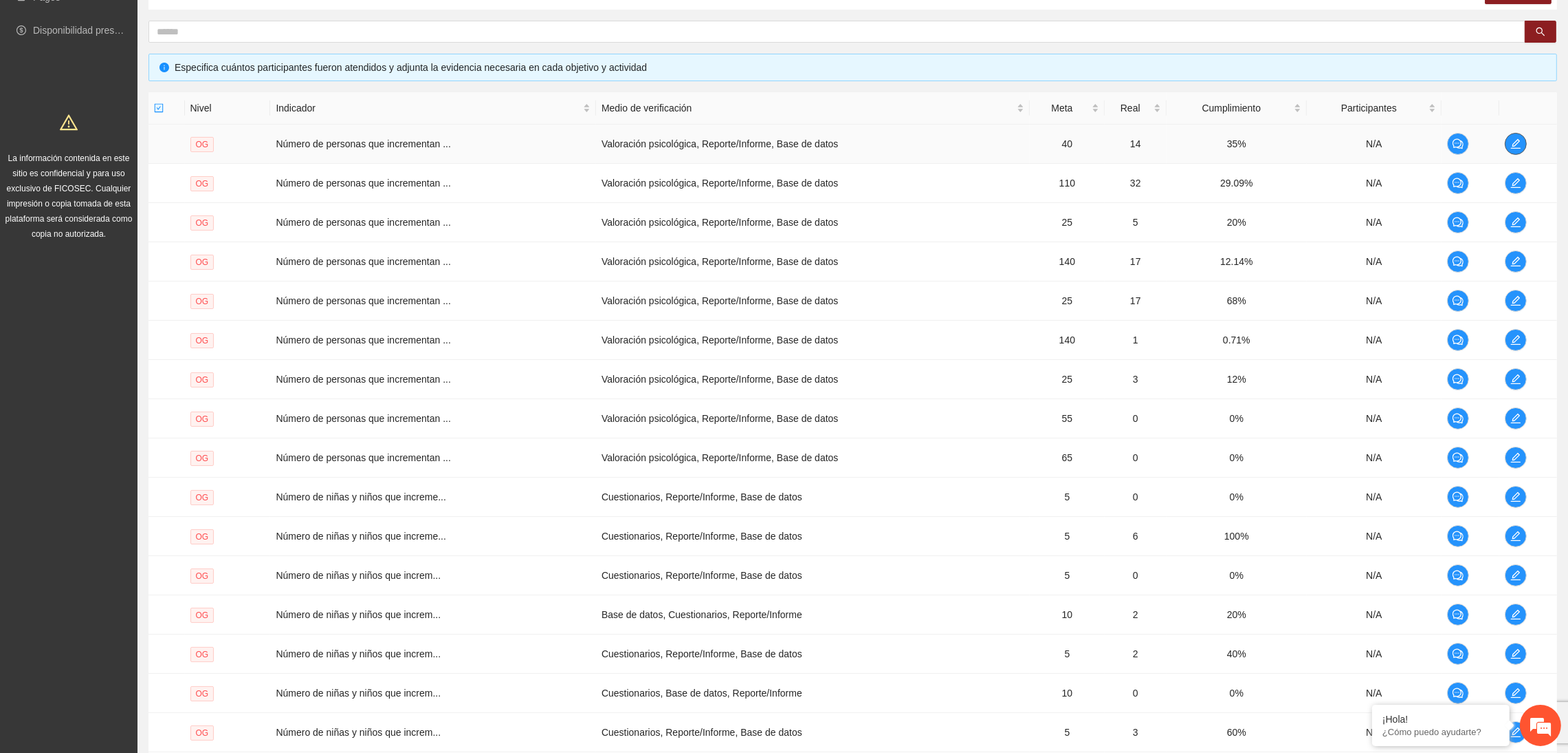
click at [1515, 148] on icon "edit" at bounding box center [1515, 143] width 11 height 11
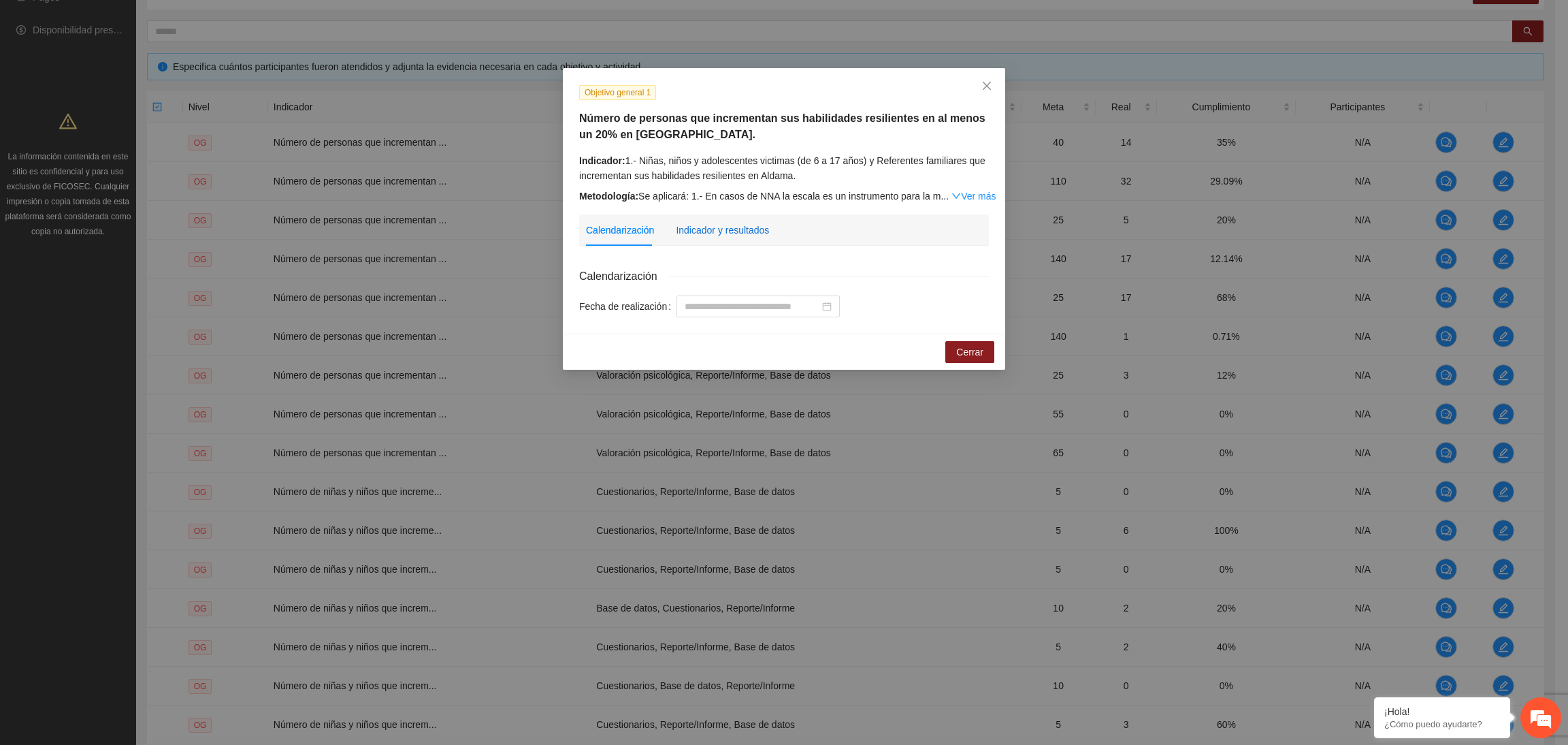
click at [703, 229] on div "Indicador y resultados" at bounding box center [722, 229] width 94 height 15
